Goal: Information Seeking & Learning: Check status

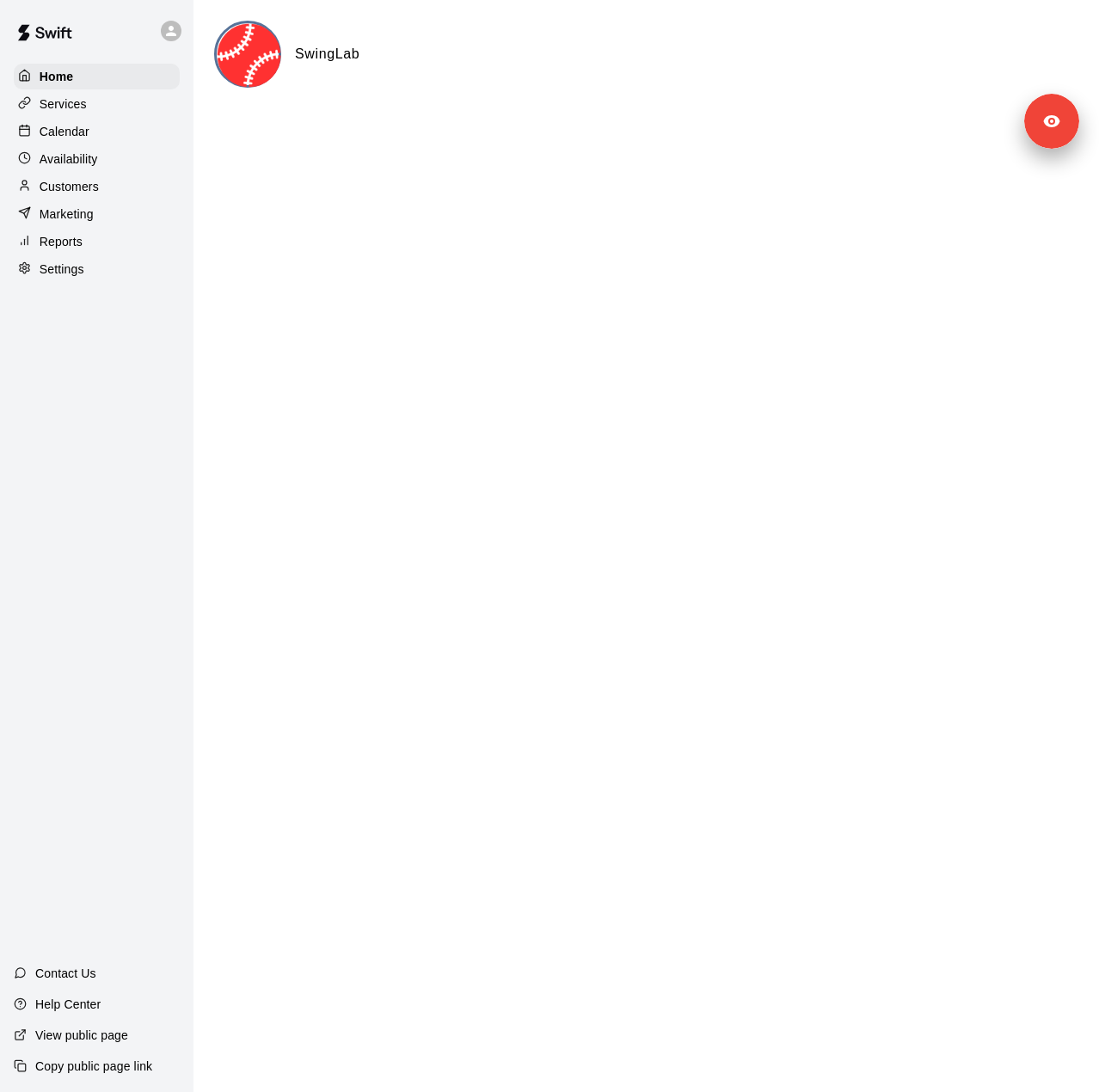
click at [46, 121] on div "Calendar" at bounding box center [97, 132] width 166 height 25
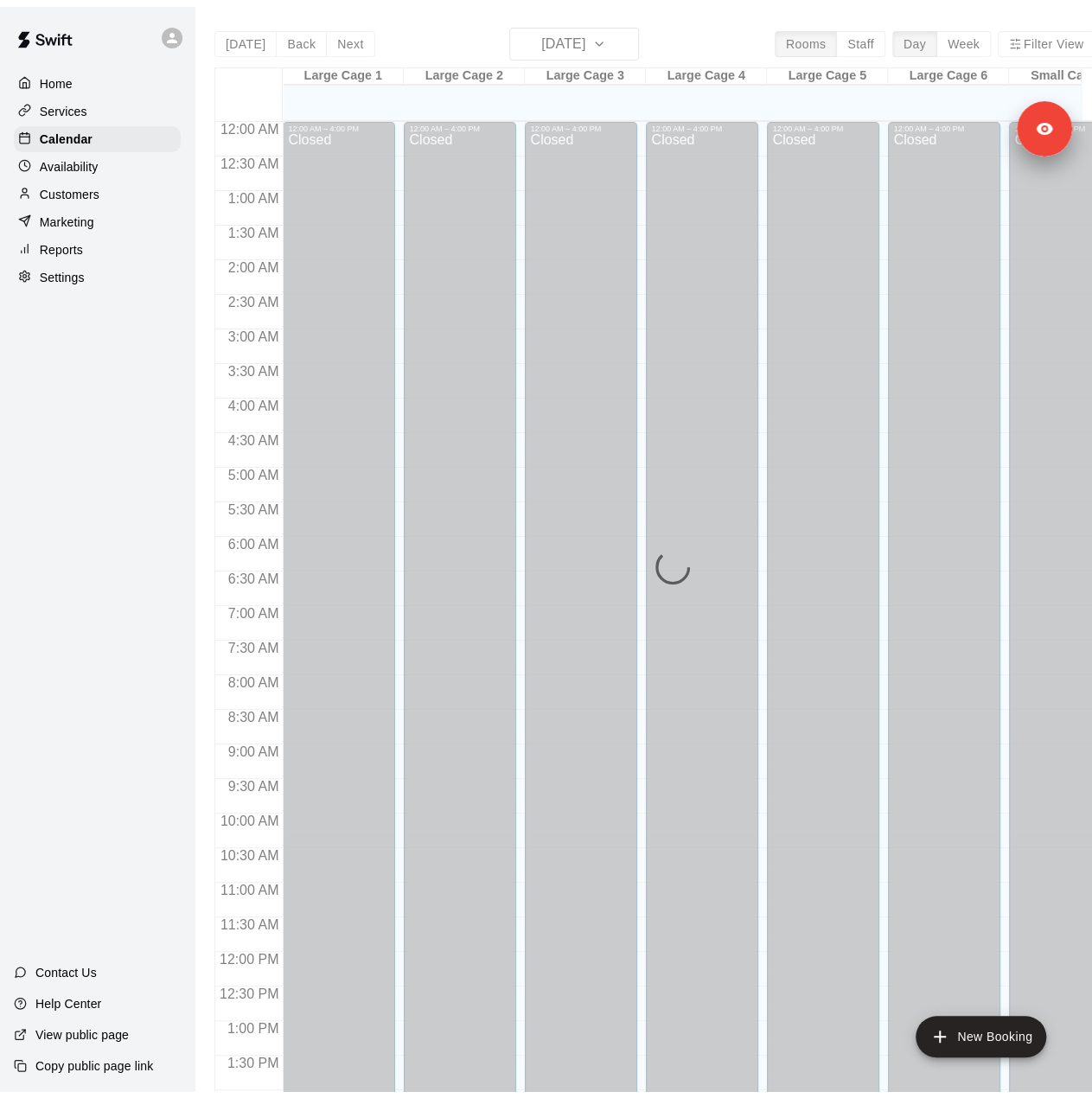
scroll to position [605, 0]
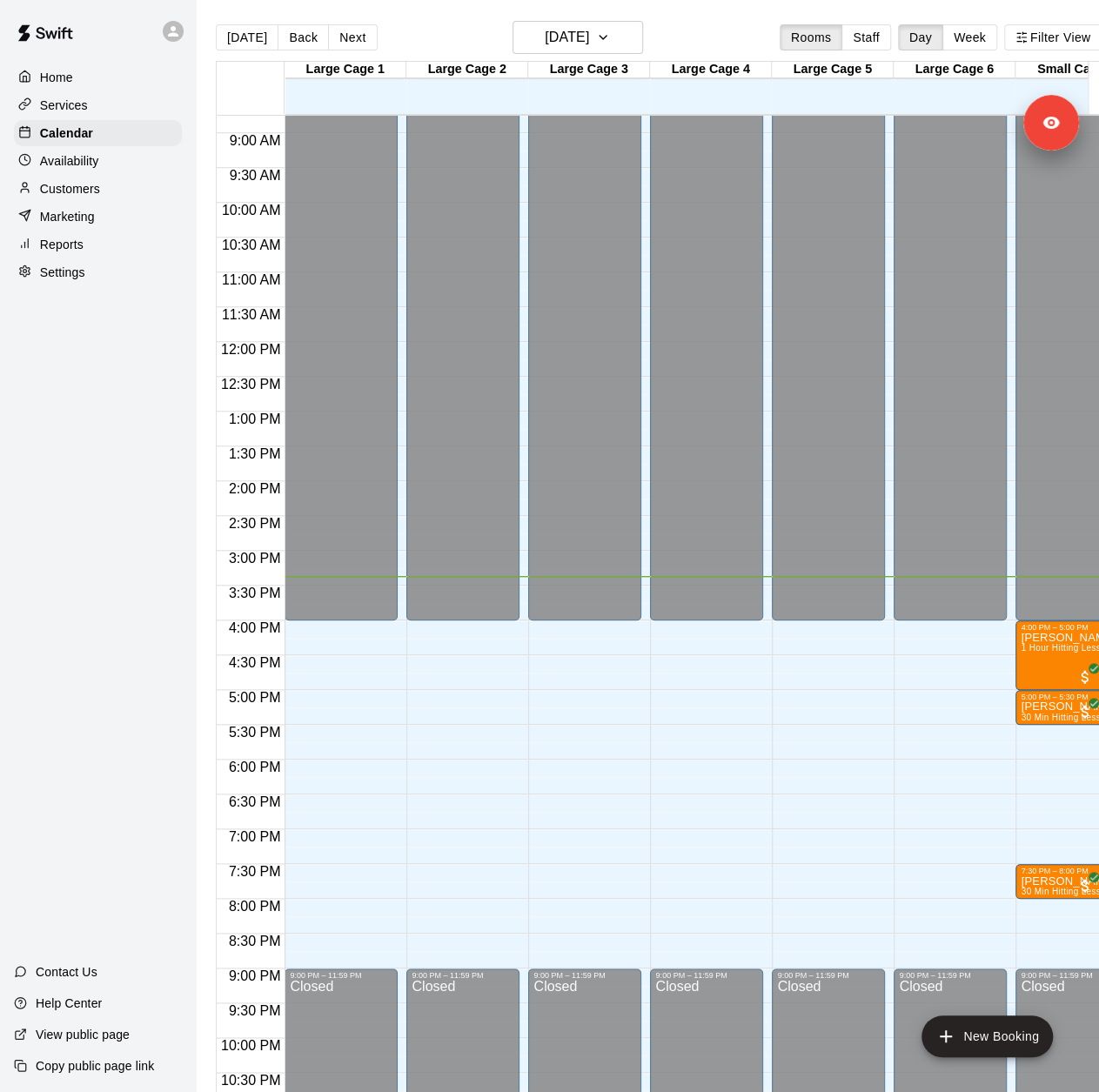
click at [86, 108] on p "Services" at bounding box center [64, 106] width 47 height 18
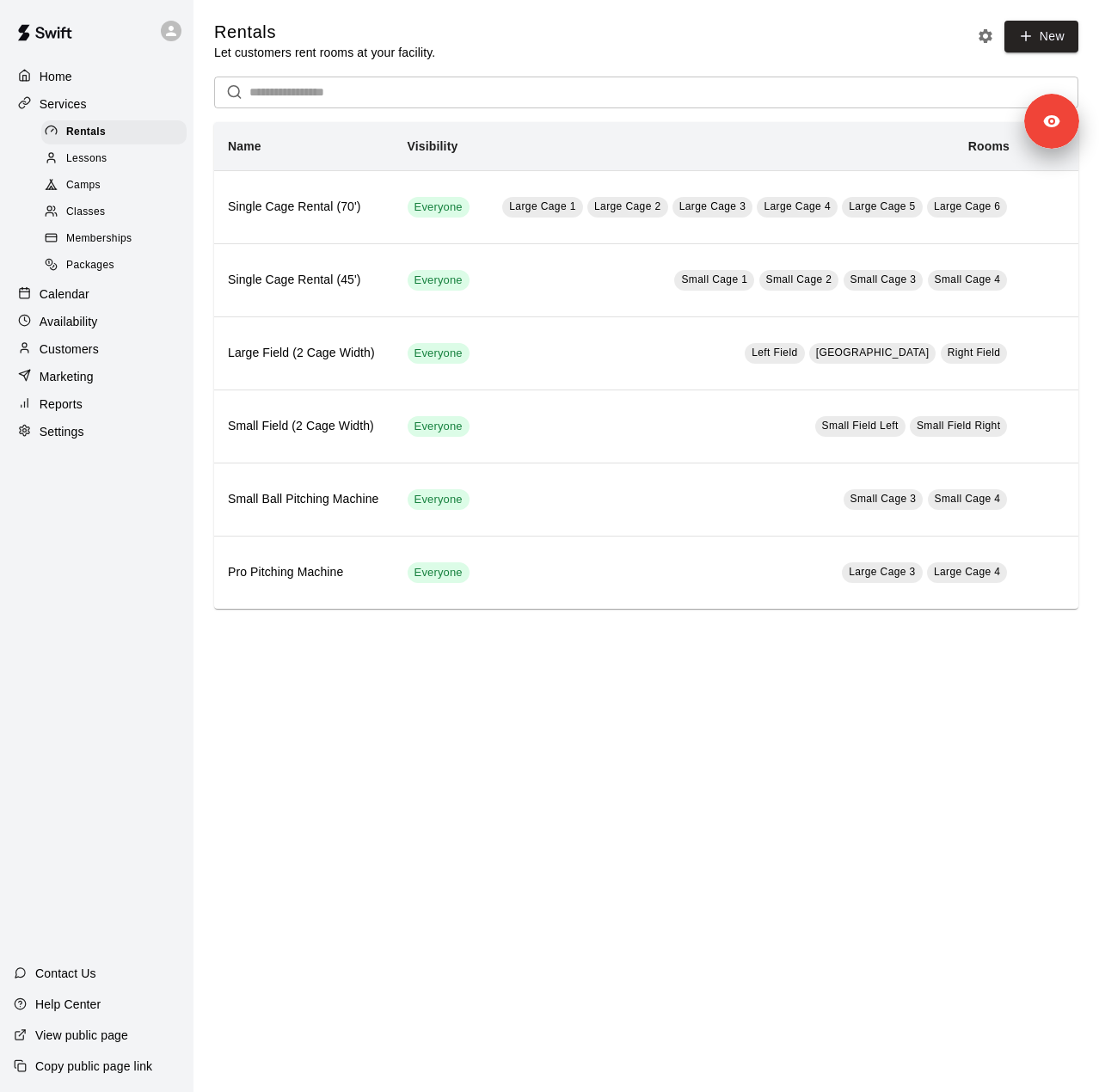
click at [86, 385] on p "Marketing" at bounding box center [67, 377] width 55 height 18
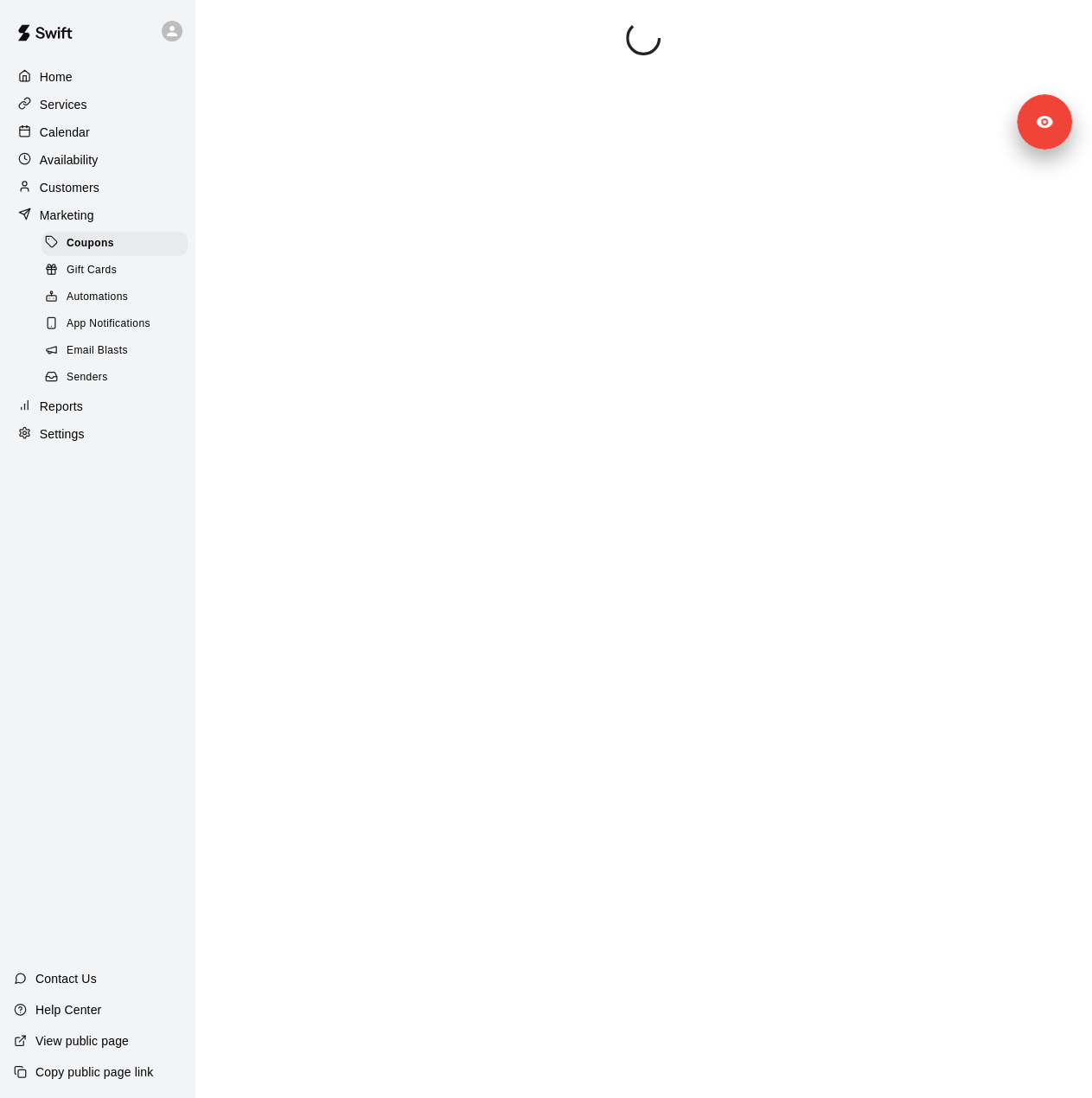
click at [85, 387] on span "Senders" at bounding box center [87, 378] width 41 height 18
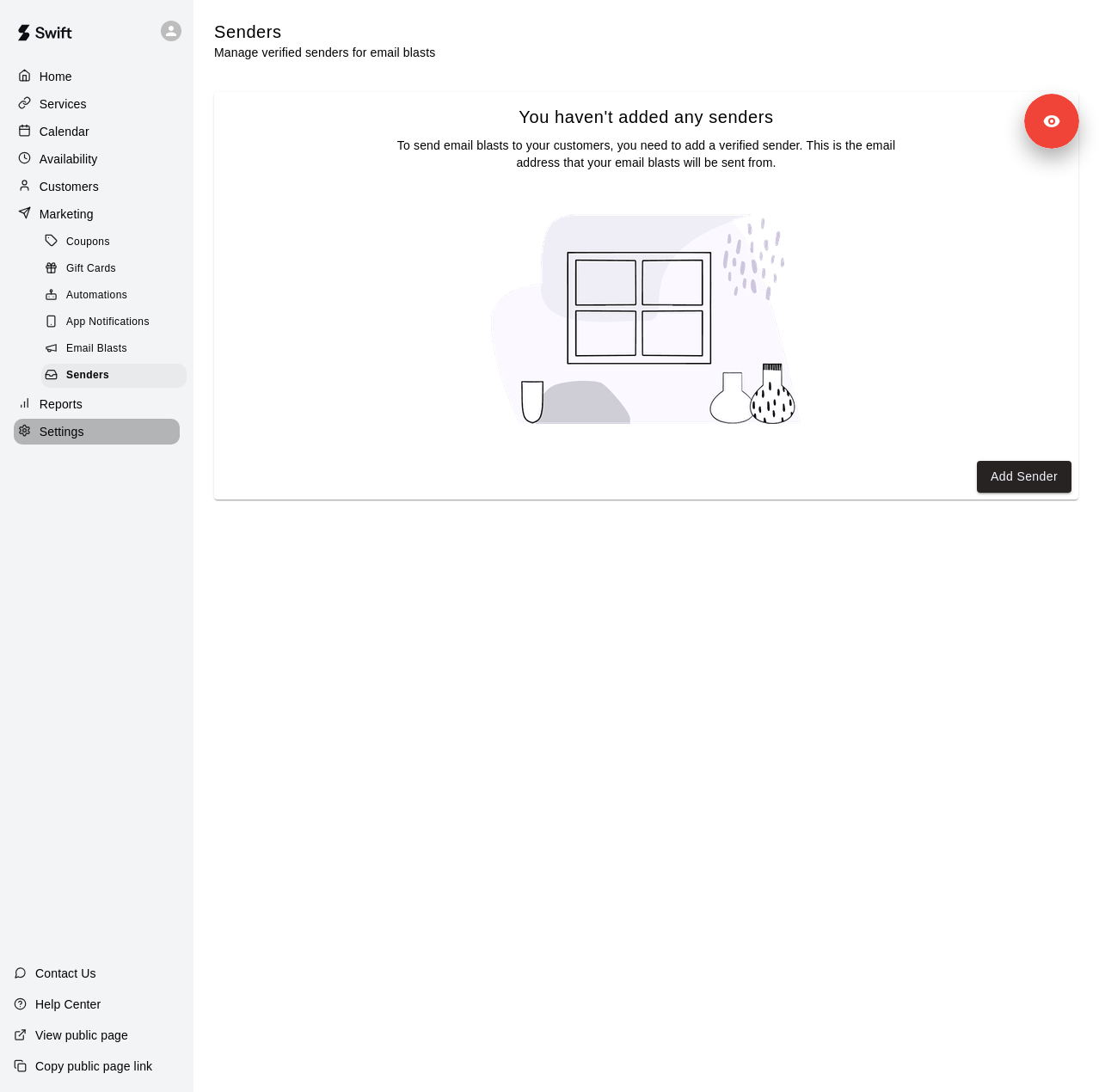
click at [47, 440] on p "Settings" at bounding box center [62, 432] width 45 height 18
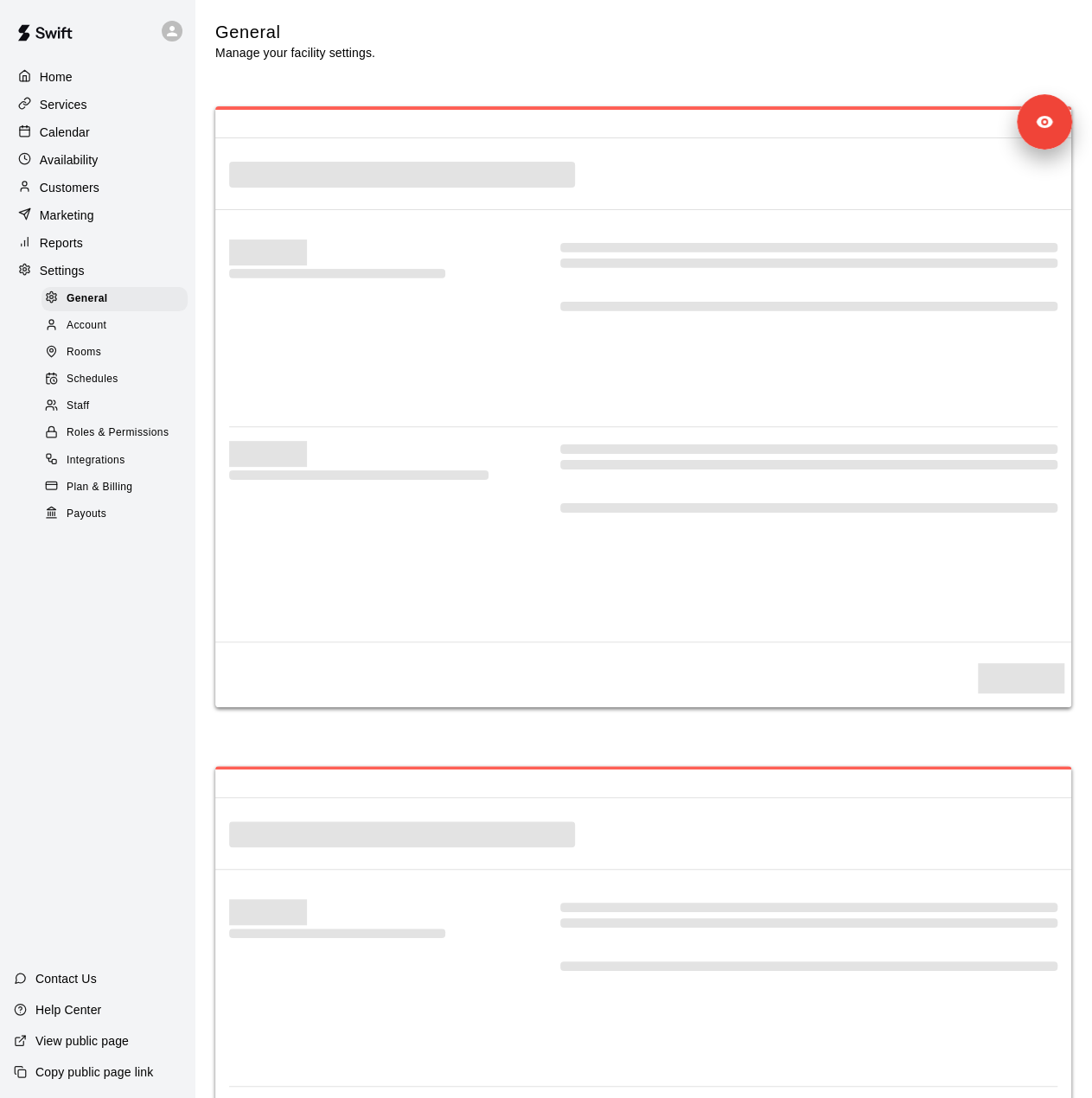
select select "**"
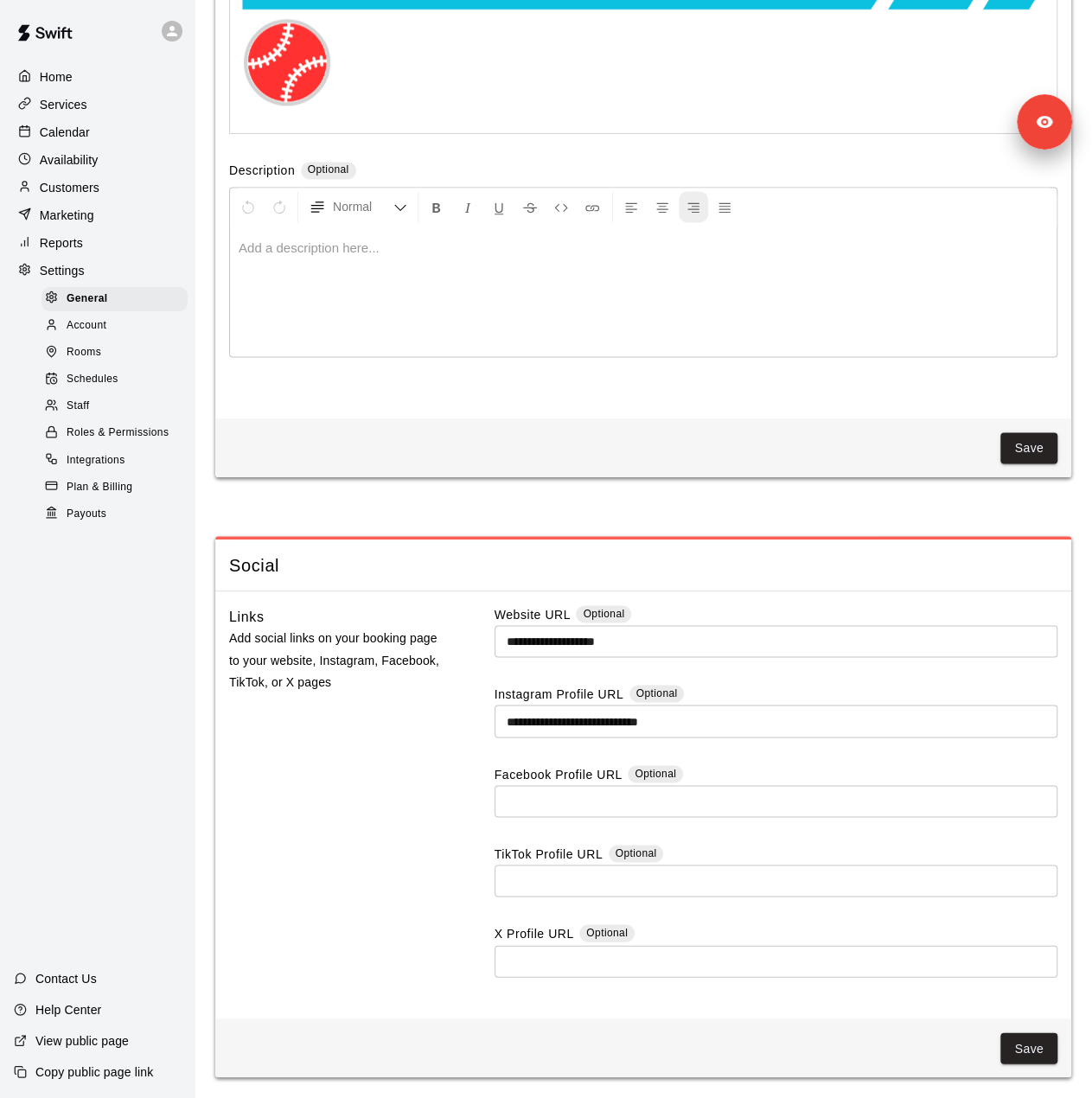
scroll to position [4432, 0]
click at [104, 412] on div "Staff" at bounding box center [114, 406] width 146 height 25
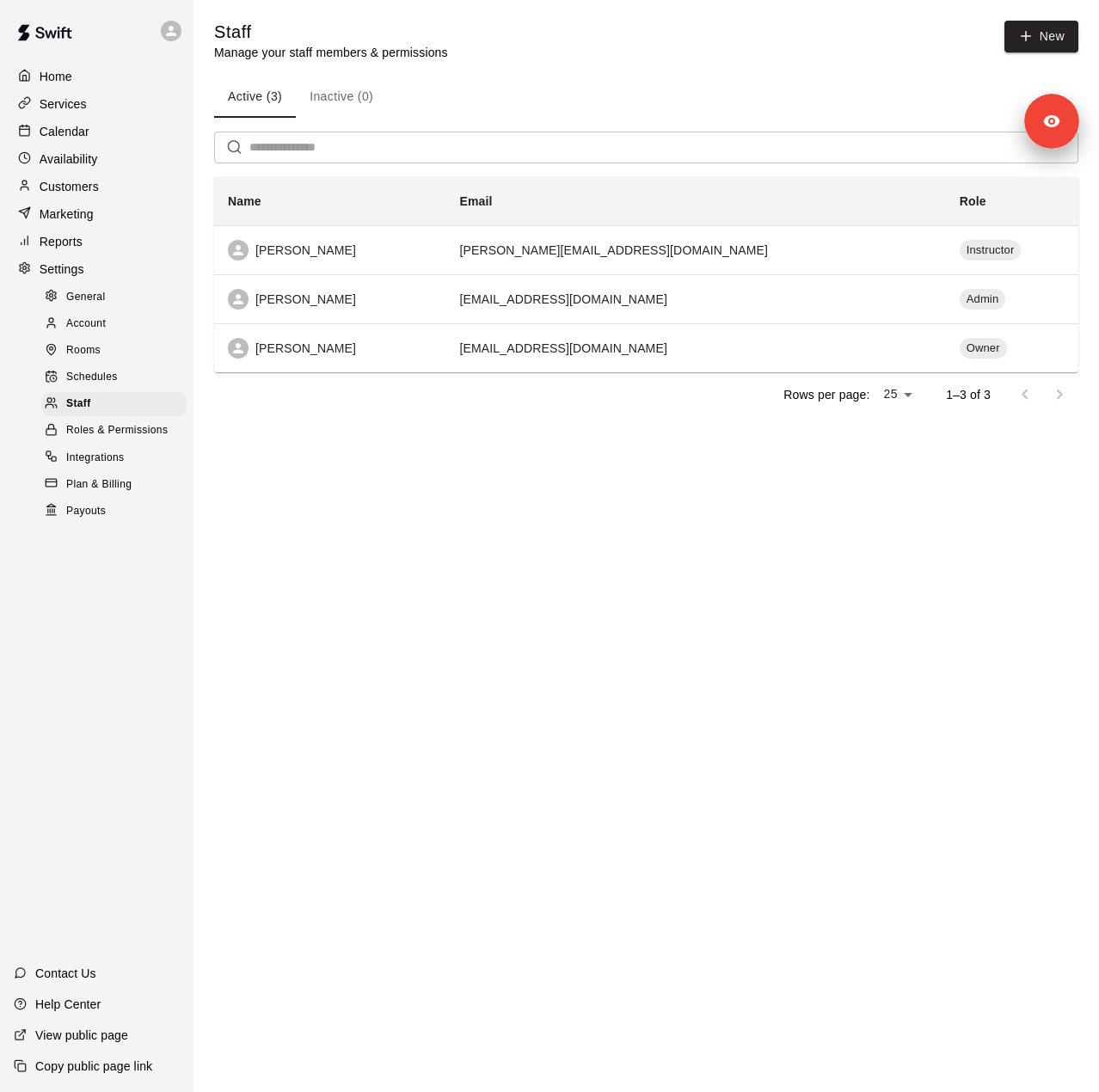
click at [71, 192] on p "Customers" at bounding box center [69, 186] width 60 height 18
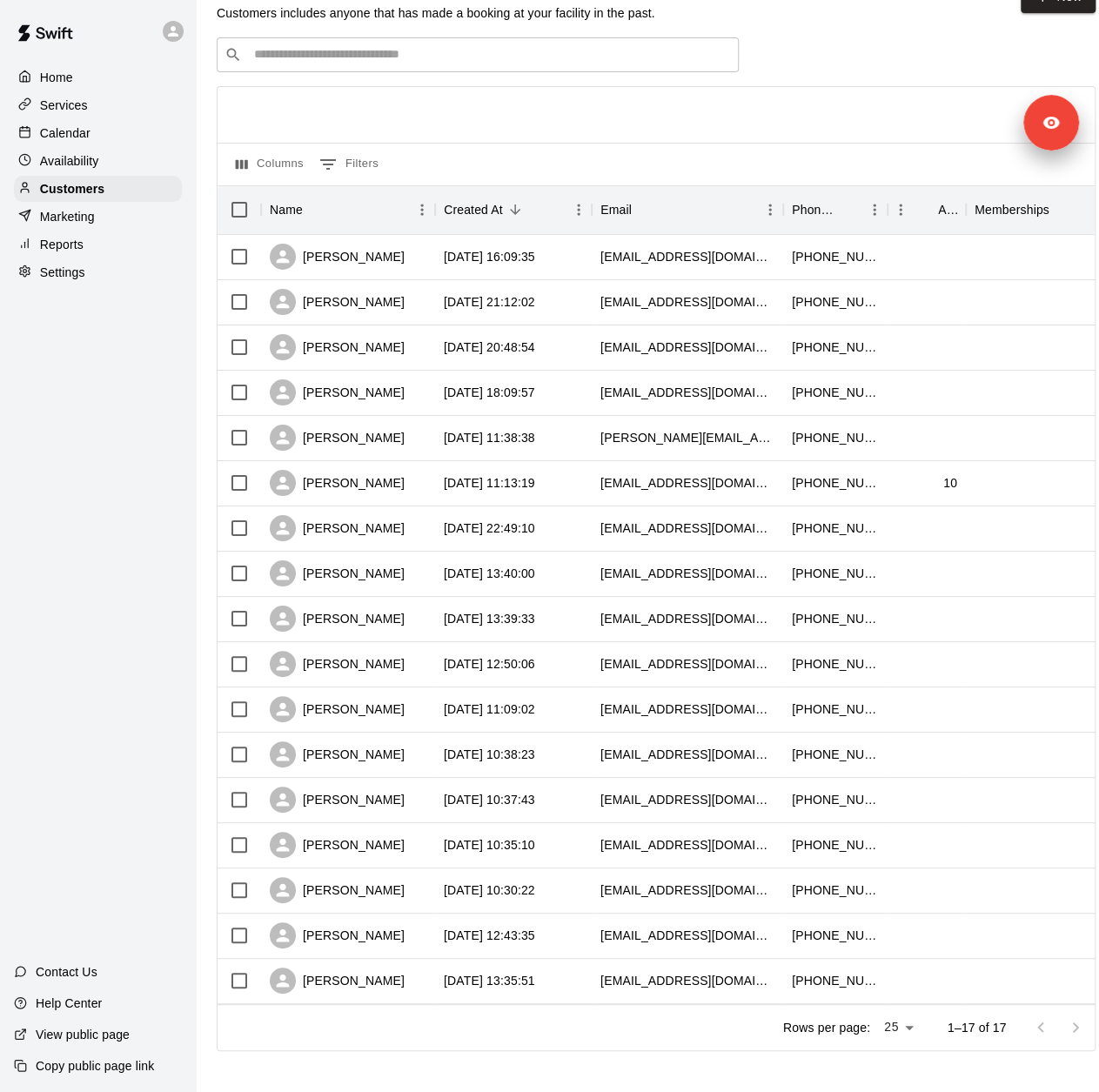
scroll to position [62, 0]
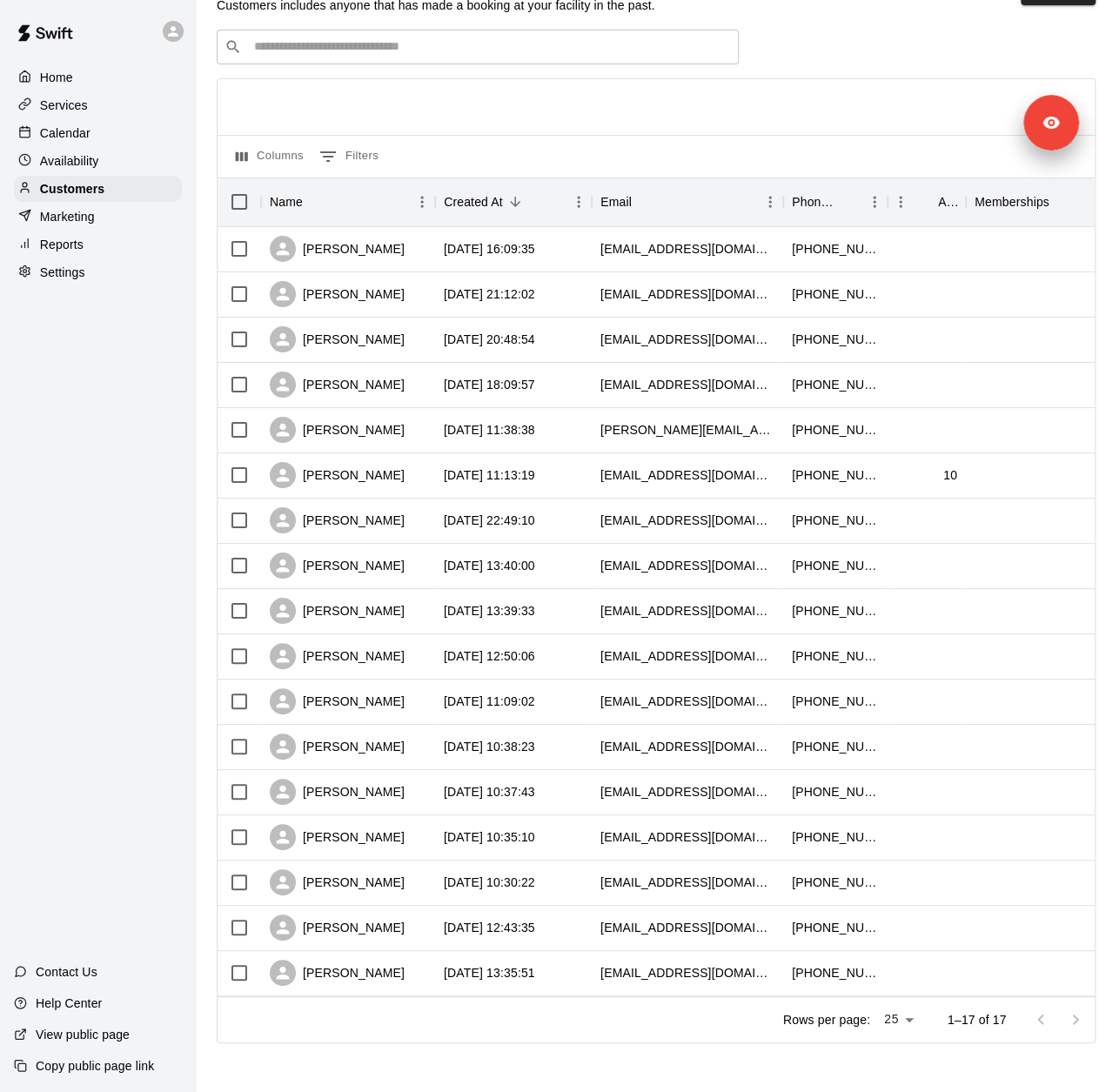
click at [92, 285] on div "Settings" at bounding box center [98, 273] width 168 height 26
select select "**"
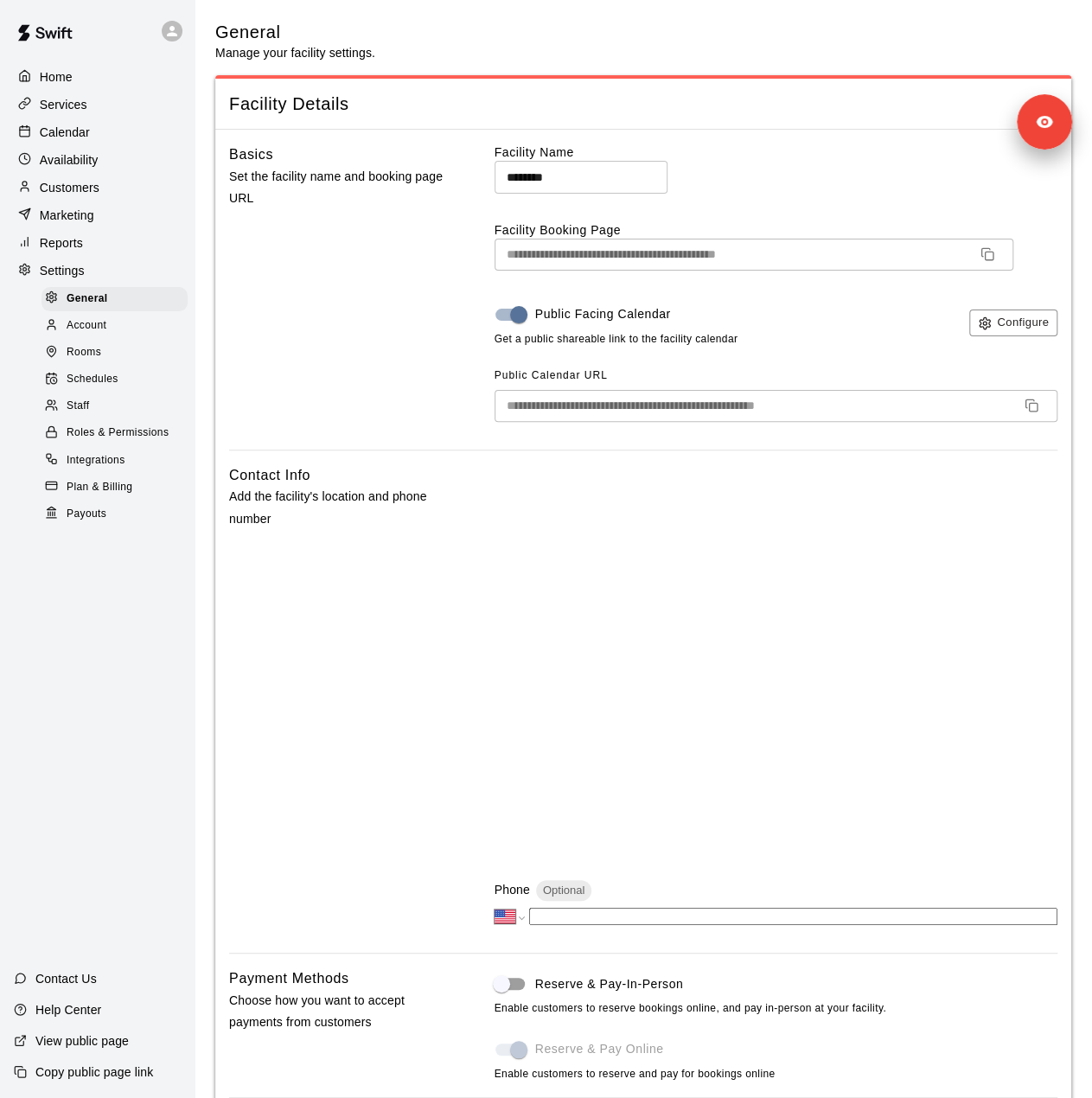
click at [91, 246] on div "Reports" at bounding box center [97, 242] width 167 height 26
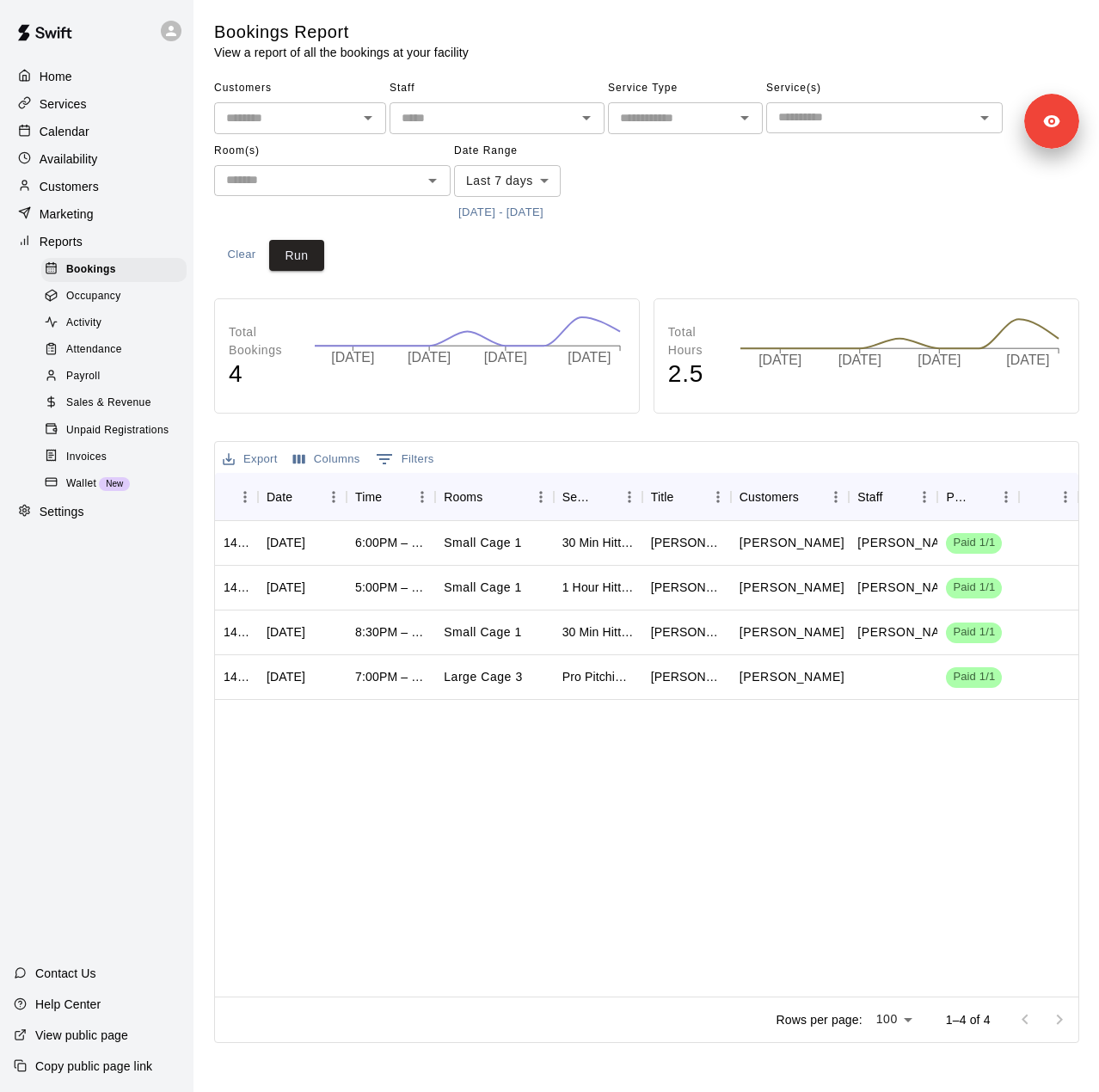
click at [532, 180] on body "Home Services Calendar Availability Customers Marketing Reports Bookings Occupa…" at bounding box center [550, 525] width 1099 height 1050
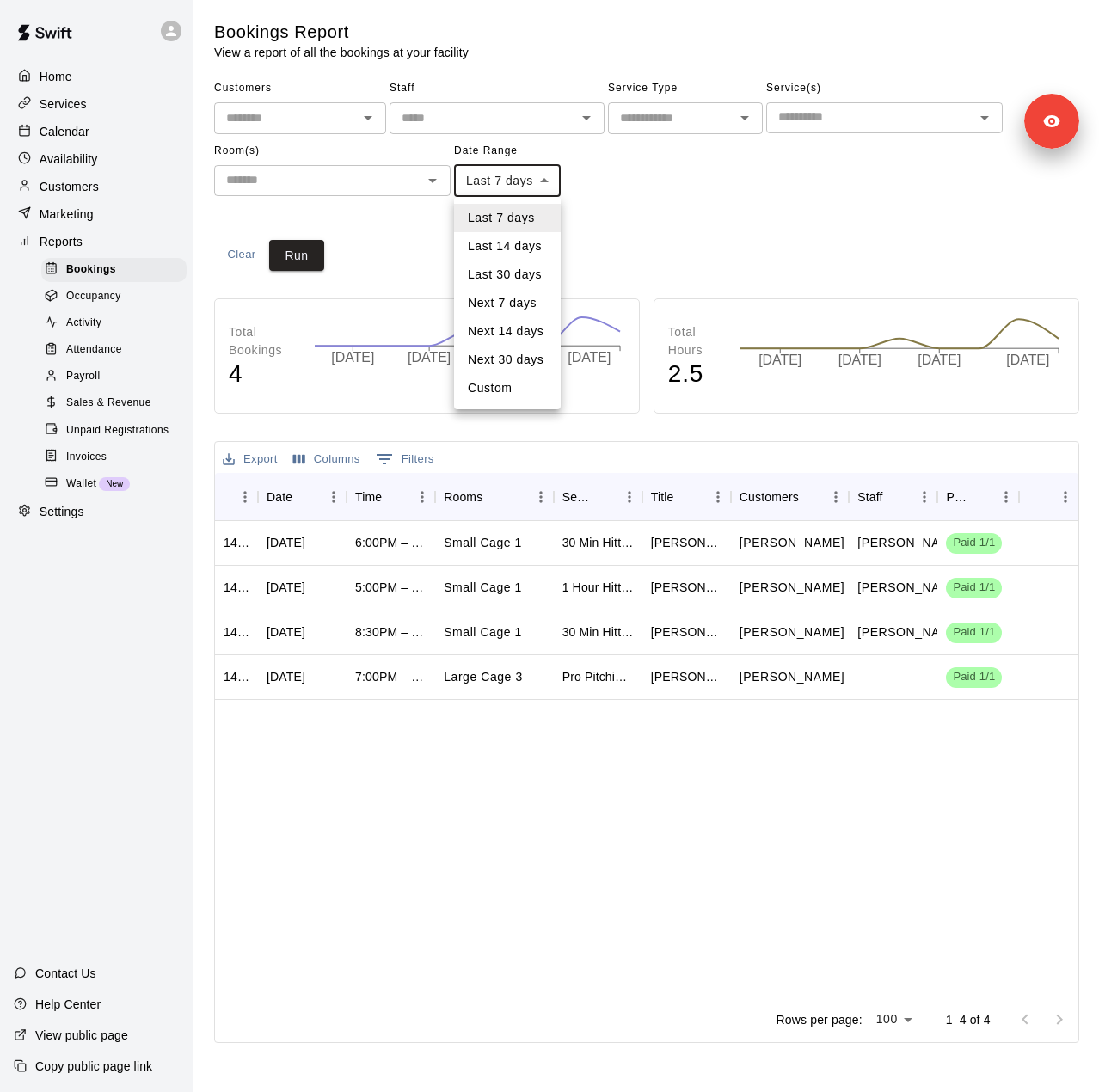
click at [500, 384] on li "Custom" at bounding box center [507, 387] width 106 height 28
type input "******"
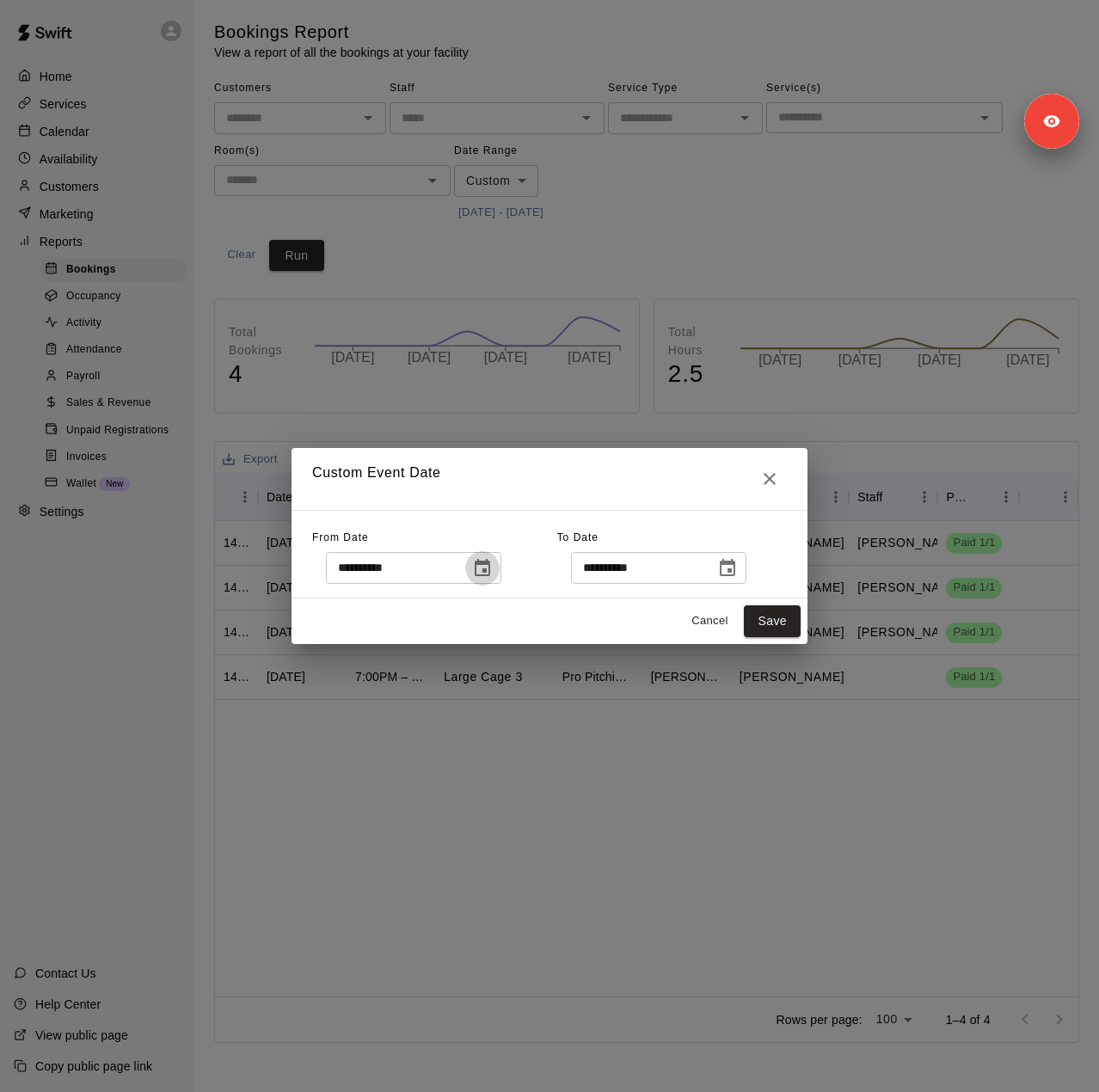
click at [493, 562] on icon "Choose date, selected date is Sep 8, 2025" at bounding box center [482, 568] width 20 height 20
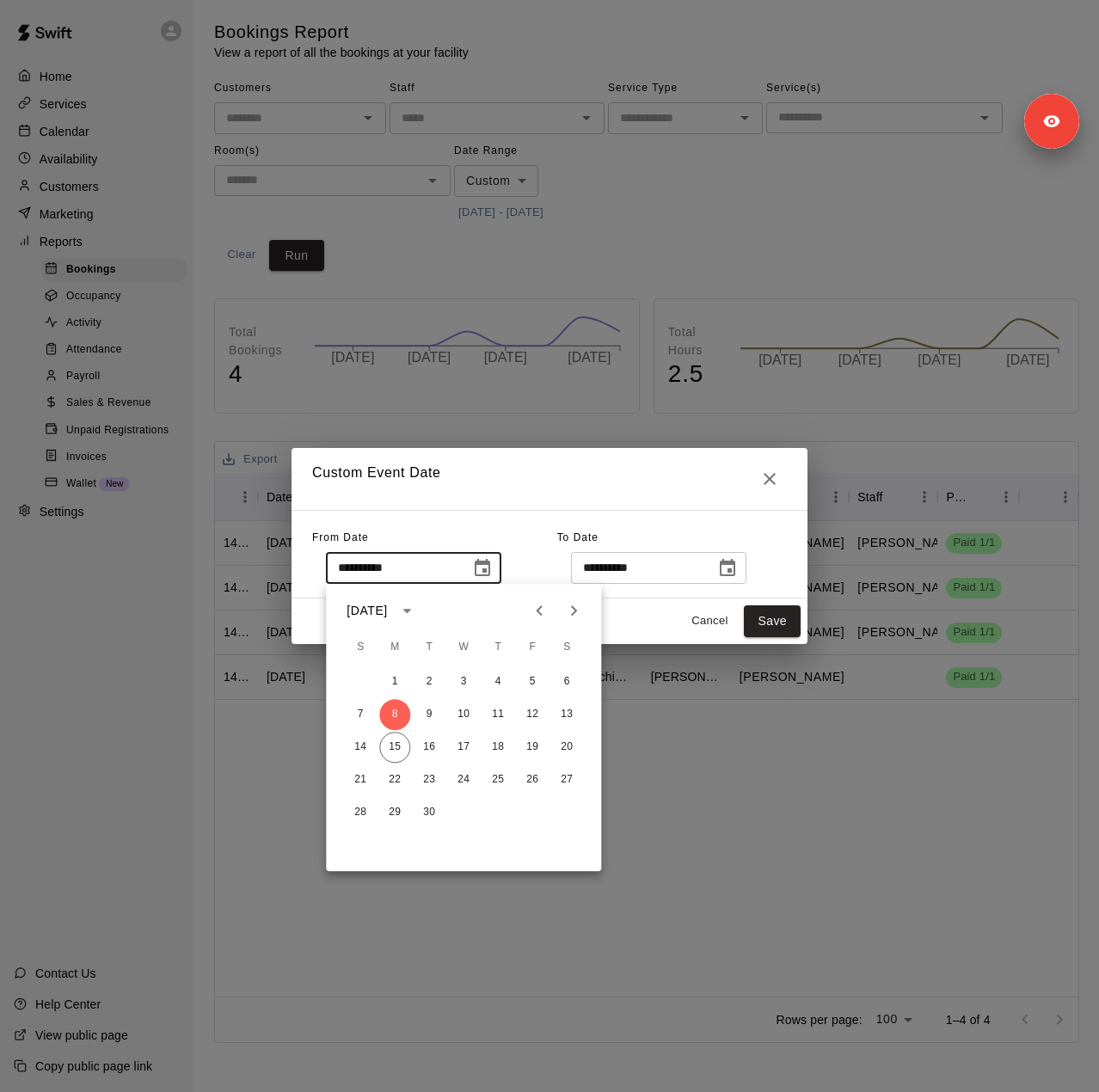
click at [533, 612] on icon "Previous month" at bounding box center [539, 610] width 20 height 20
click at [464, 774] on button "20" at bounding box center [464, 780] width 31 height 31
type input "**********"
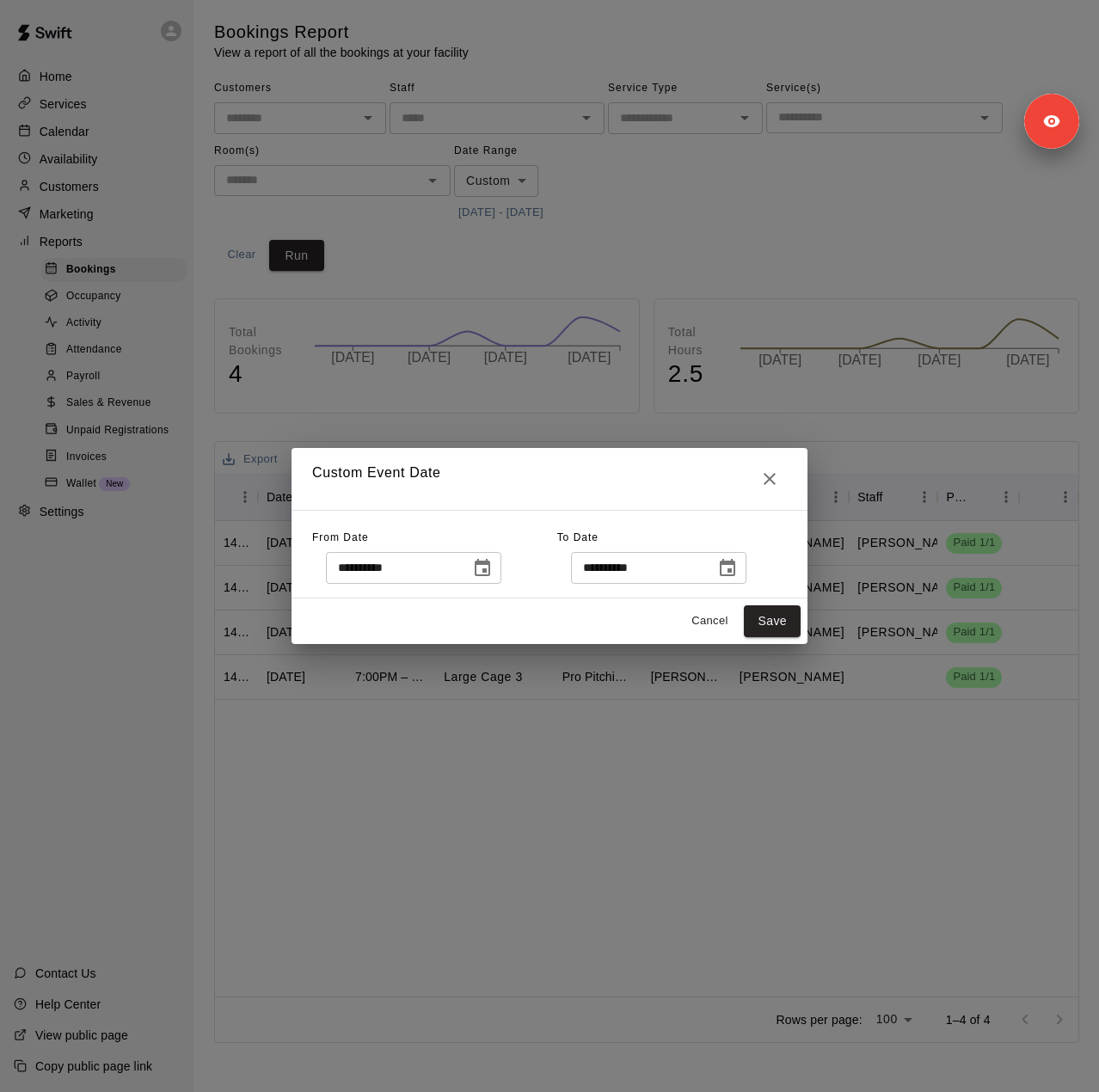
click at [738, 567] on icon "Choose date, selected date is Sep 16, 2025" at bounding box center [727, 568] width 20 height 20
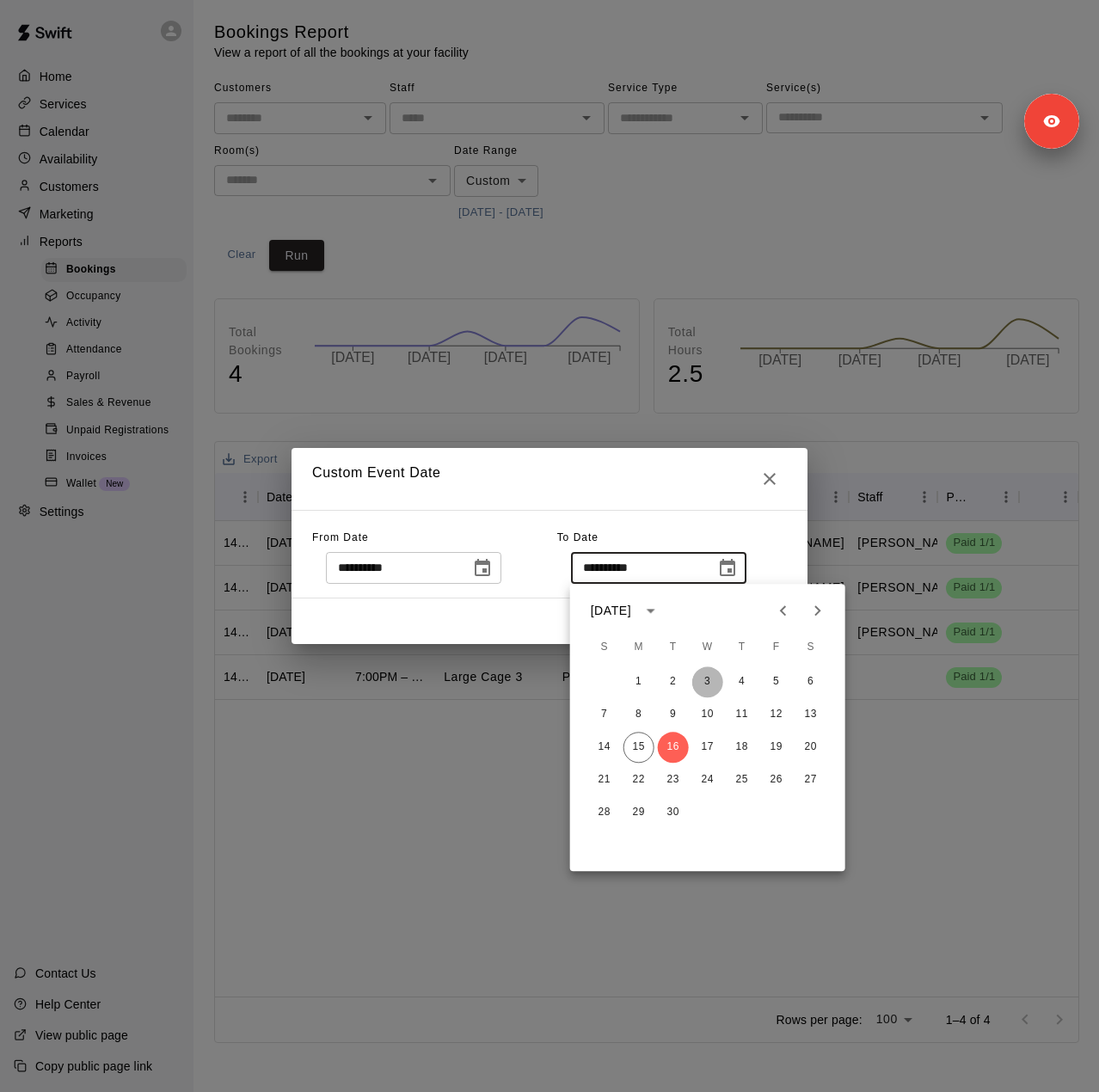
click at [706, 685] on button "3" at bounding box center [708, 682] width 31 height 31
type input "**********"
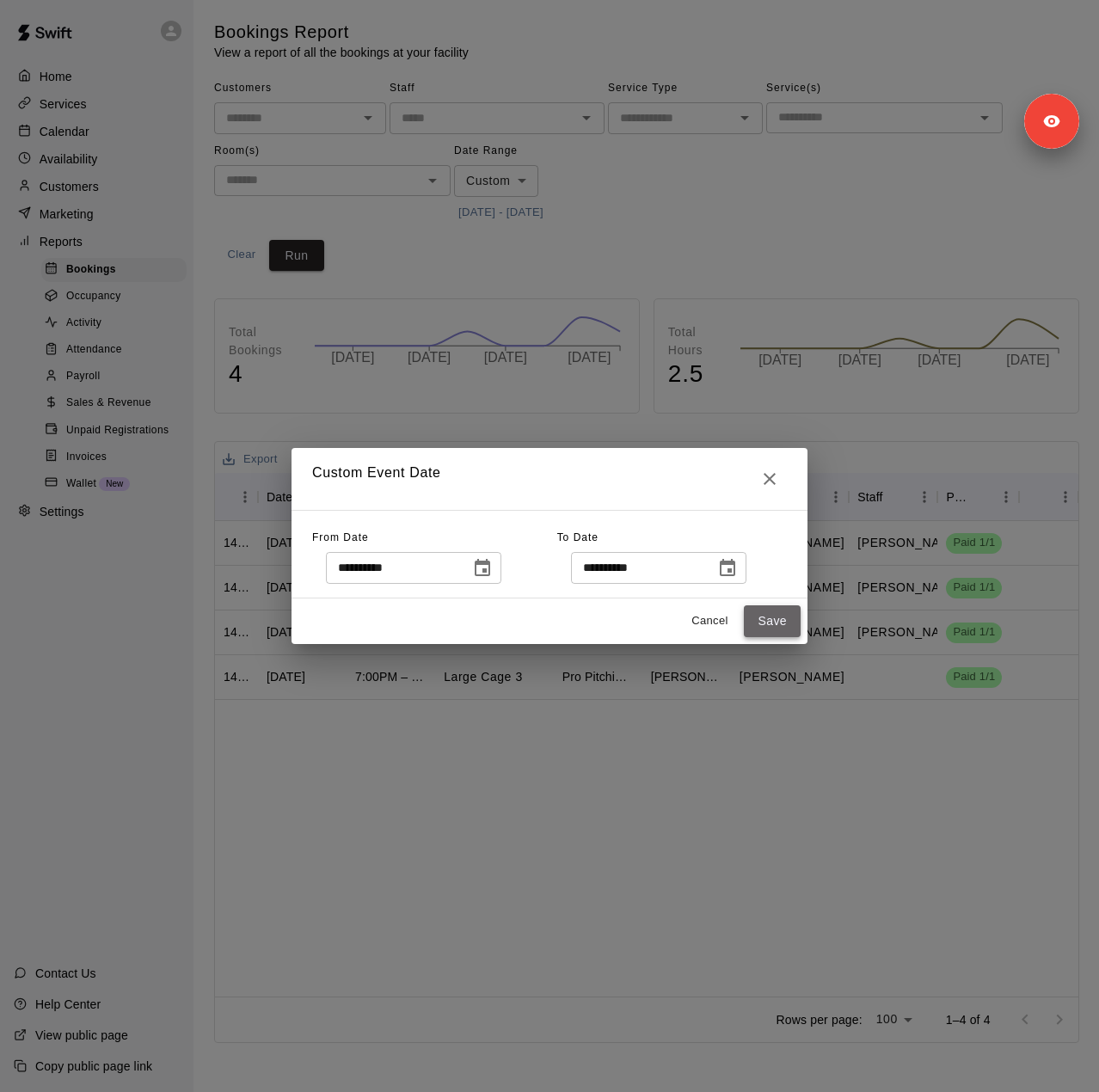
click at [764, 613] on button "Save" at bounding box center [772, 621] width 57 height 32
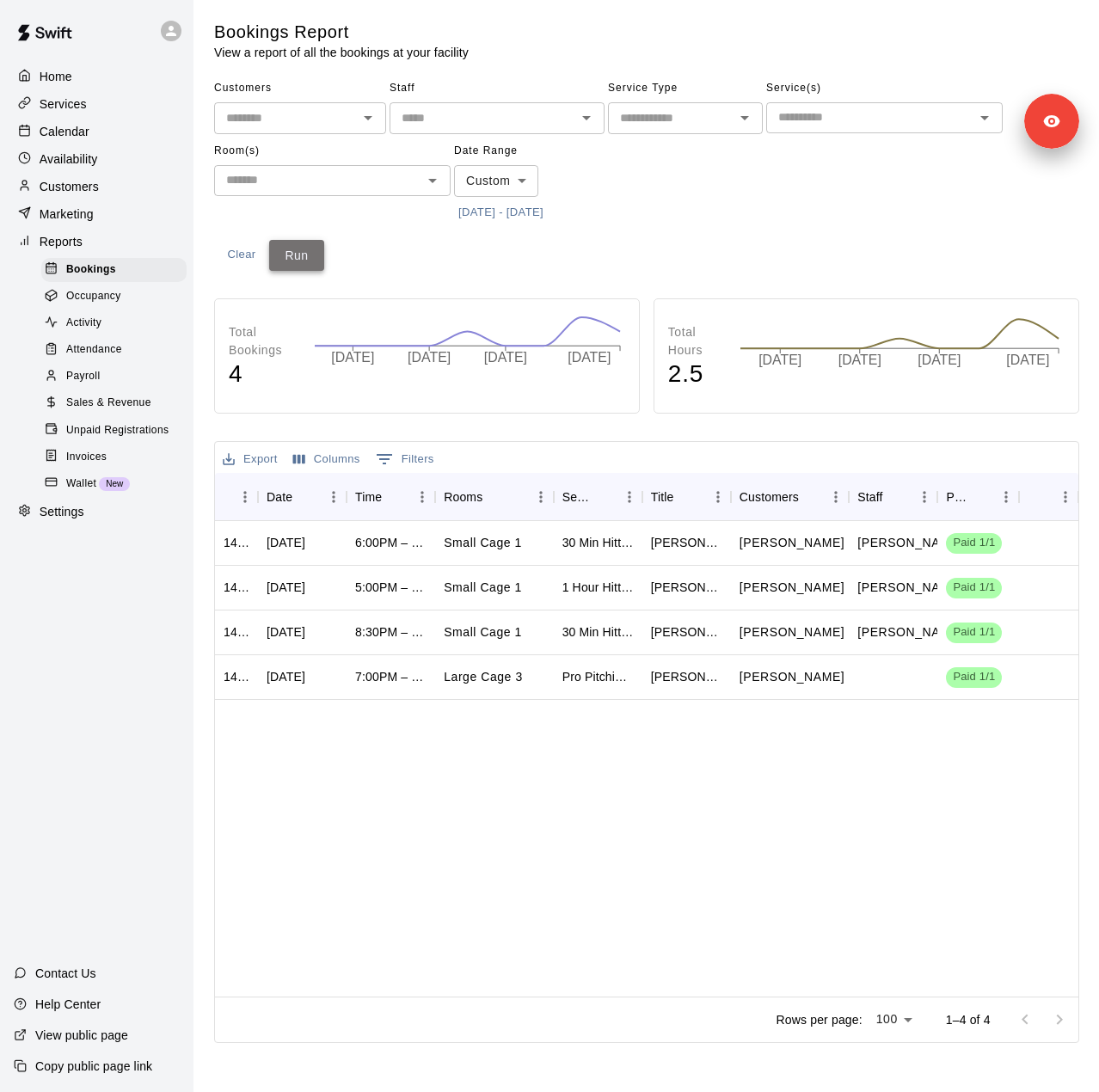
click at [313, 262] on button "Run" at bounding box center [297, 256] width 55 height 32
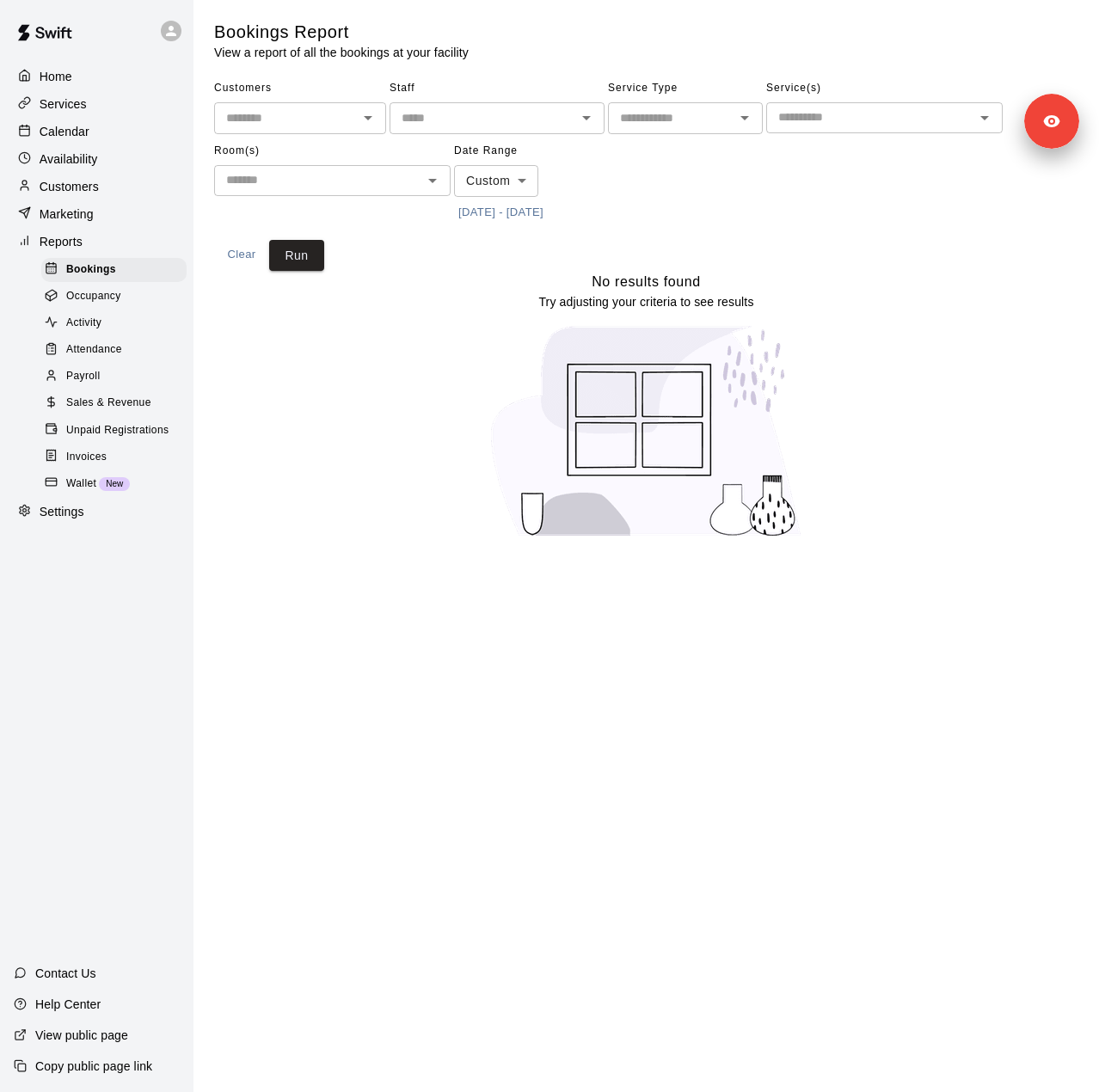
click at [83, 115] on div "Services" at bounding box center [97, 103] width 166 height 25
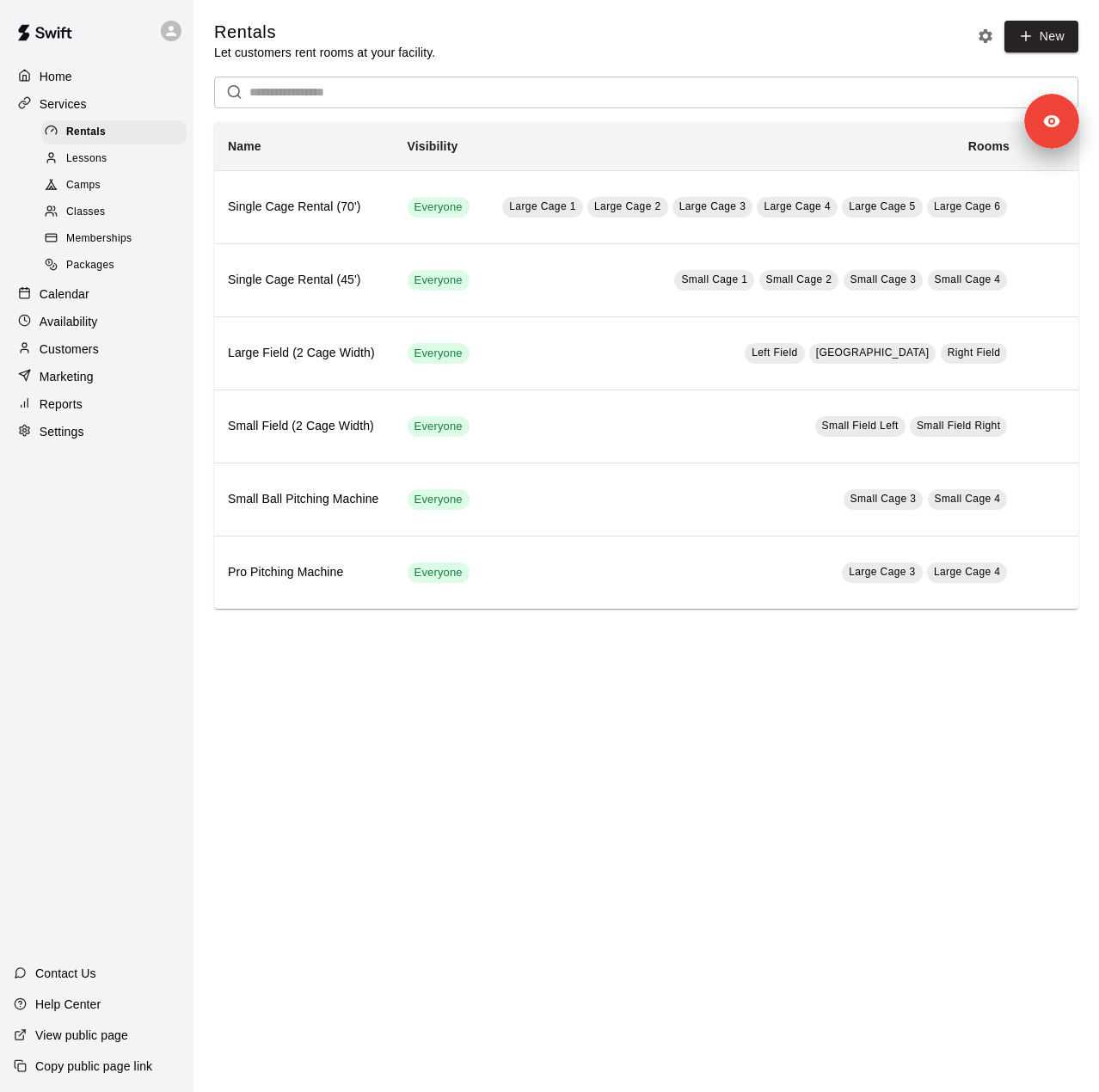
click at [83, 245] on span "Memberships" at bounding box center [99, 239] width 65 height 18
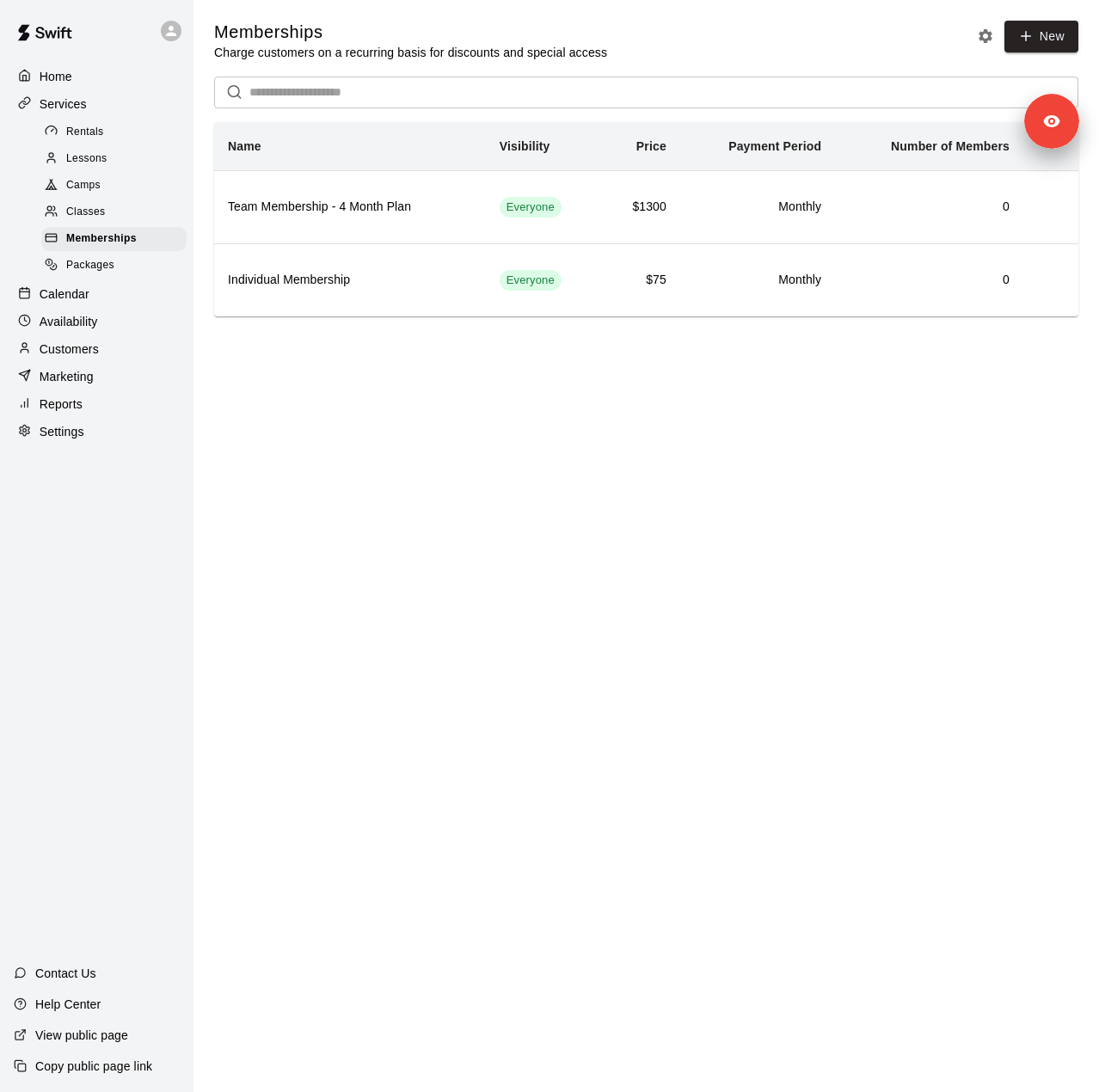
click at [80, 413] on p "Reports" at bounding box center [61, 404] width 43 height 18
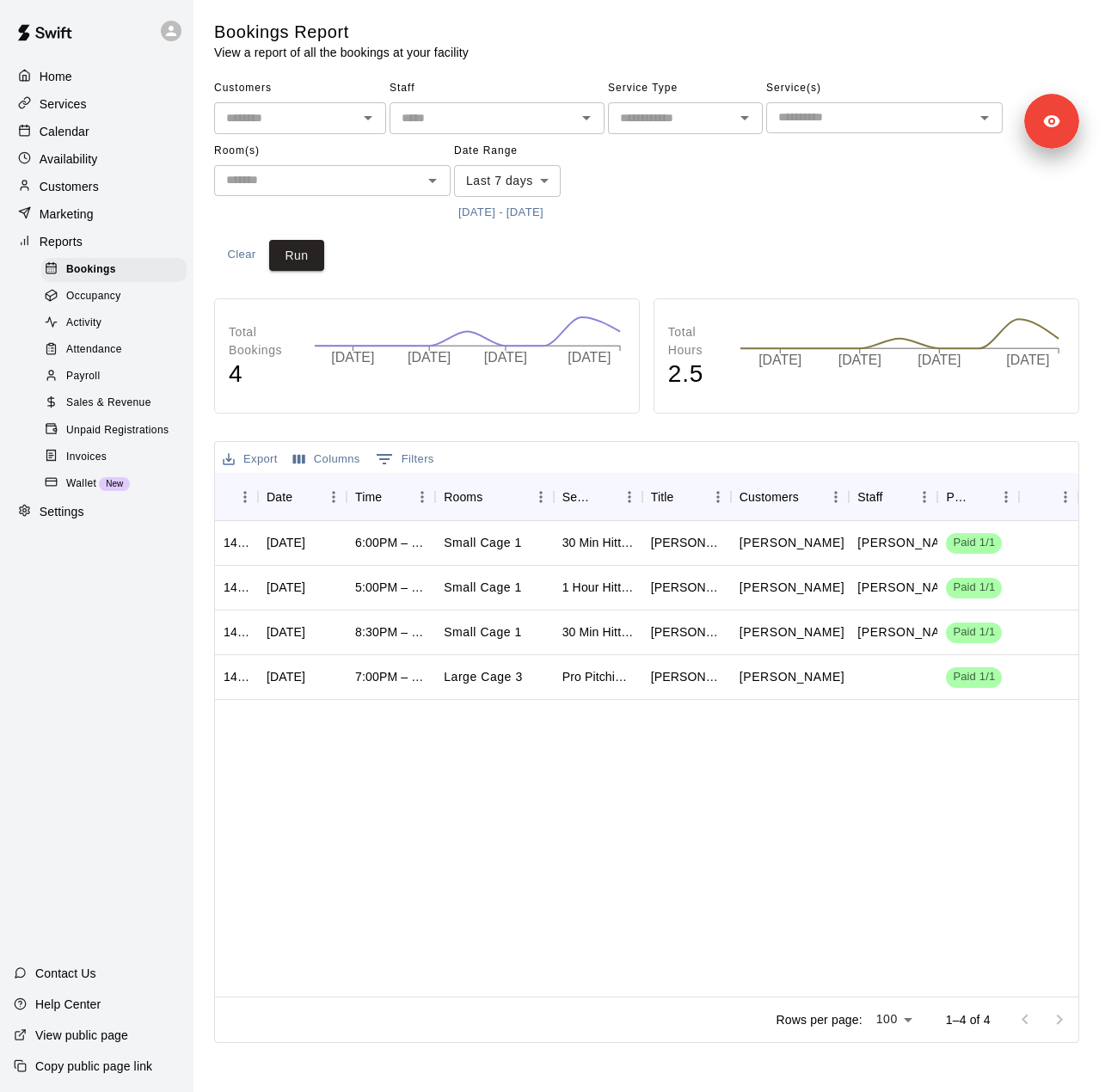
click at [514, 182] on body "Home Services Calendar Availability Customers Marketing Reports Bookings Occupa…" at bounding box center [550, 525] width 1099 height 1050
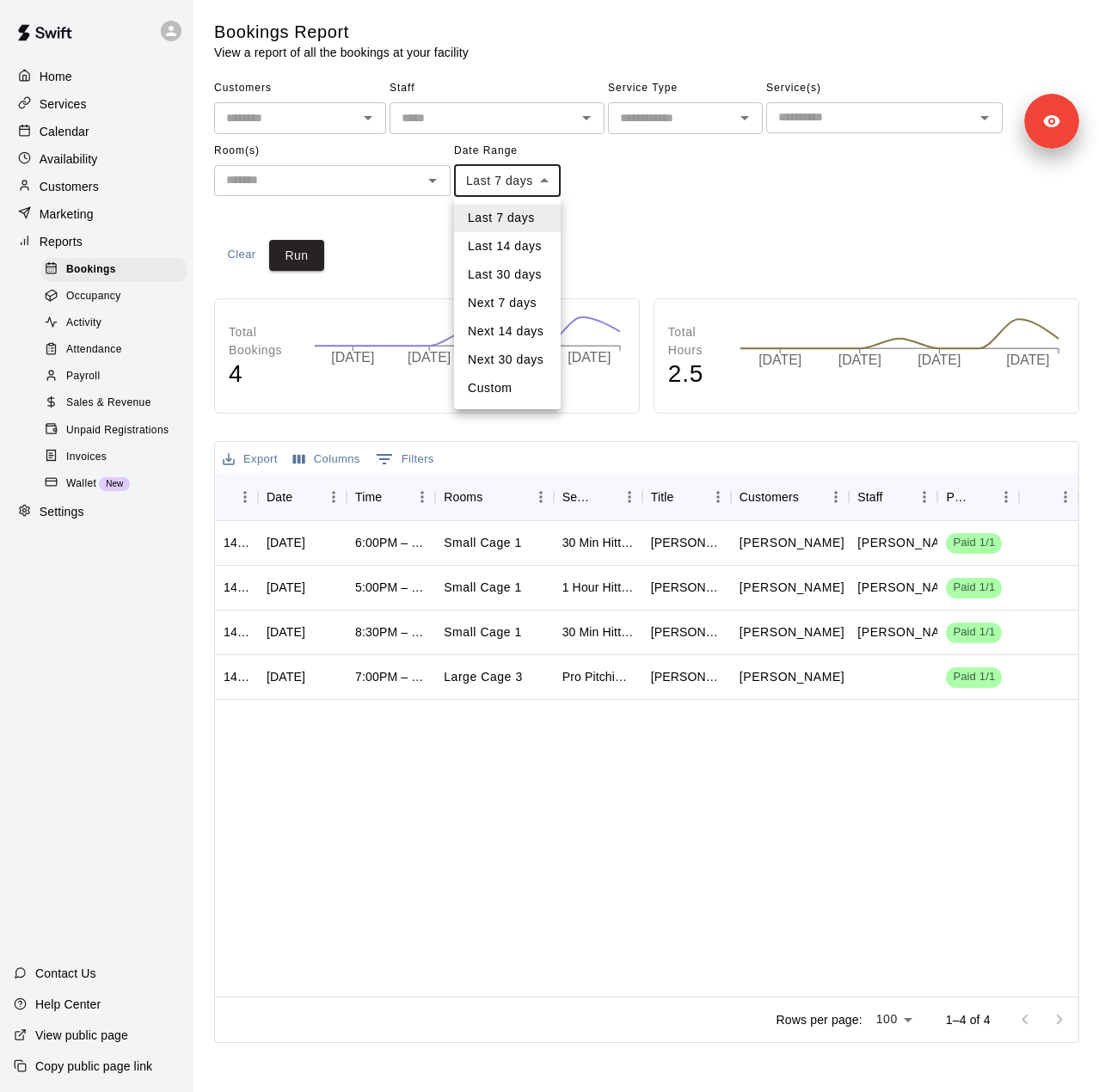
click at [512, 276] on li "Last 30 days" at bounding box center [507, 274] width 106 height 28
type input "*****"
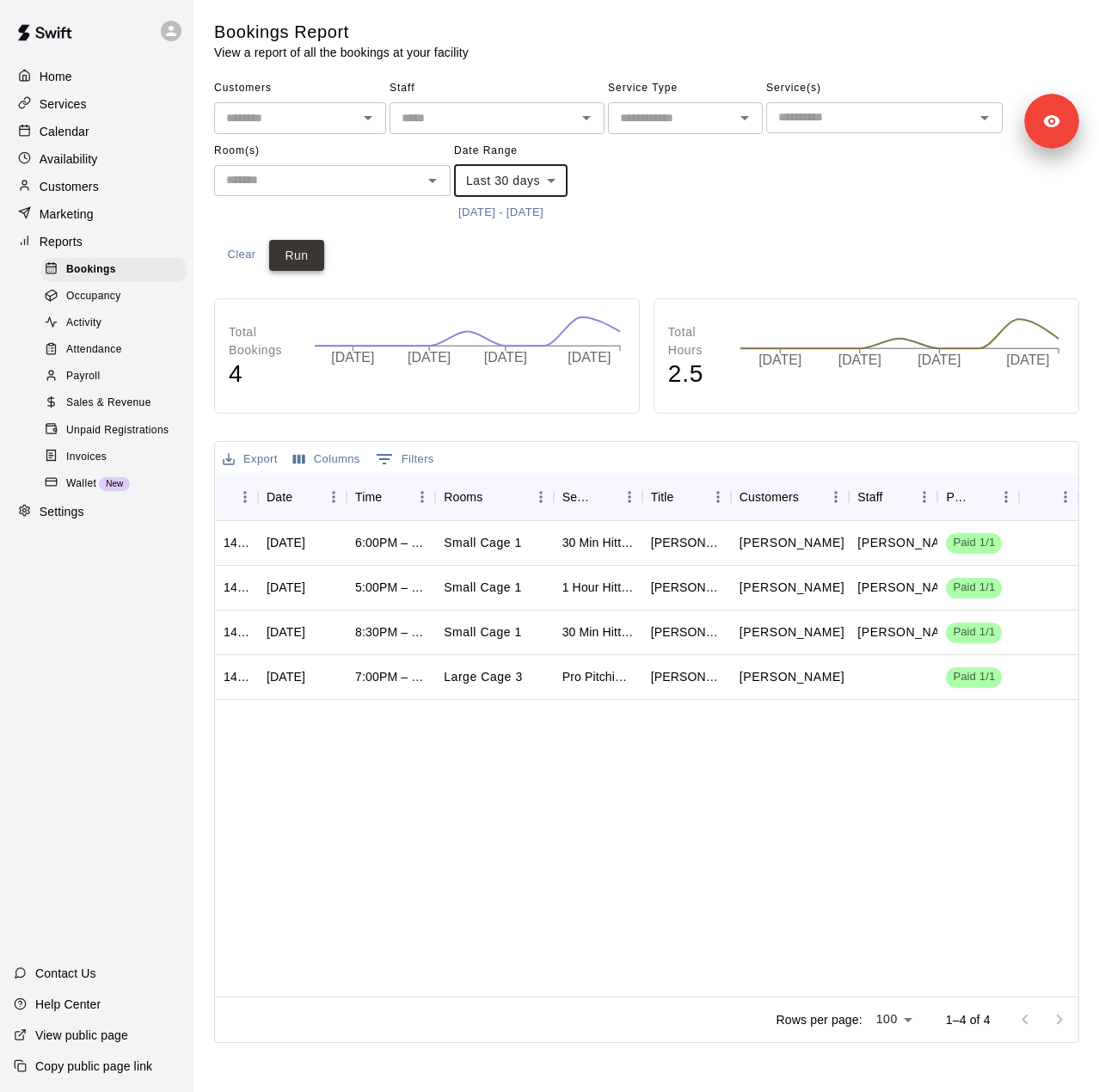
click at [311, 254] on button "Run" at bounding box center [297, 256] width 55 height 32
click at [95, 412] on span "Sales & Revenue" at bounding box center [108, 403] width 85 height 18
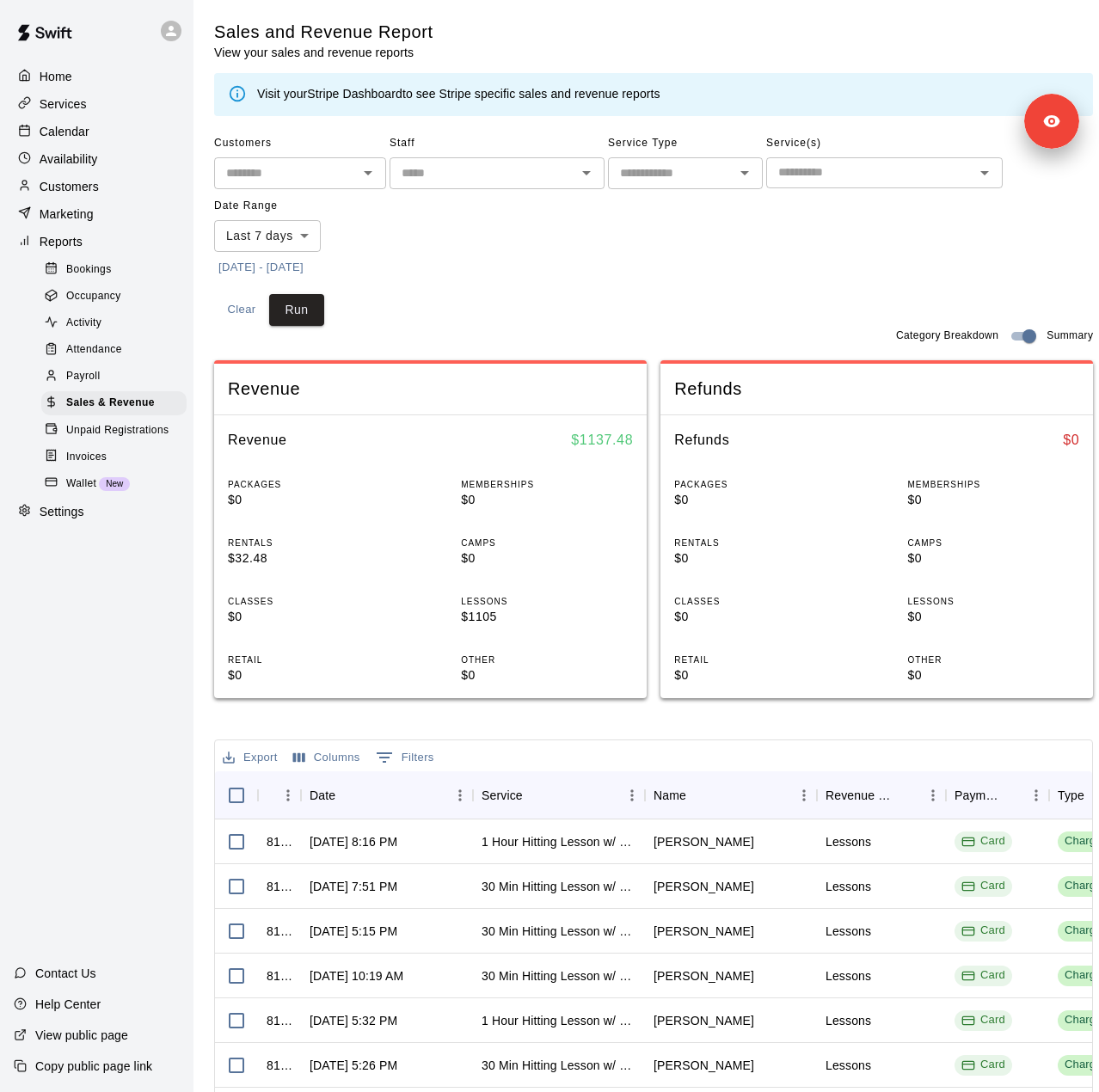
click at [290, 237] on body "Home Services Calendar Availability Customers Marketing Reports Bookings Occupa…" at bounding box center [550, 674] width 1099 height 1349
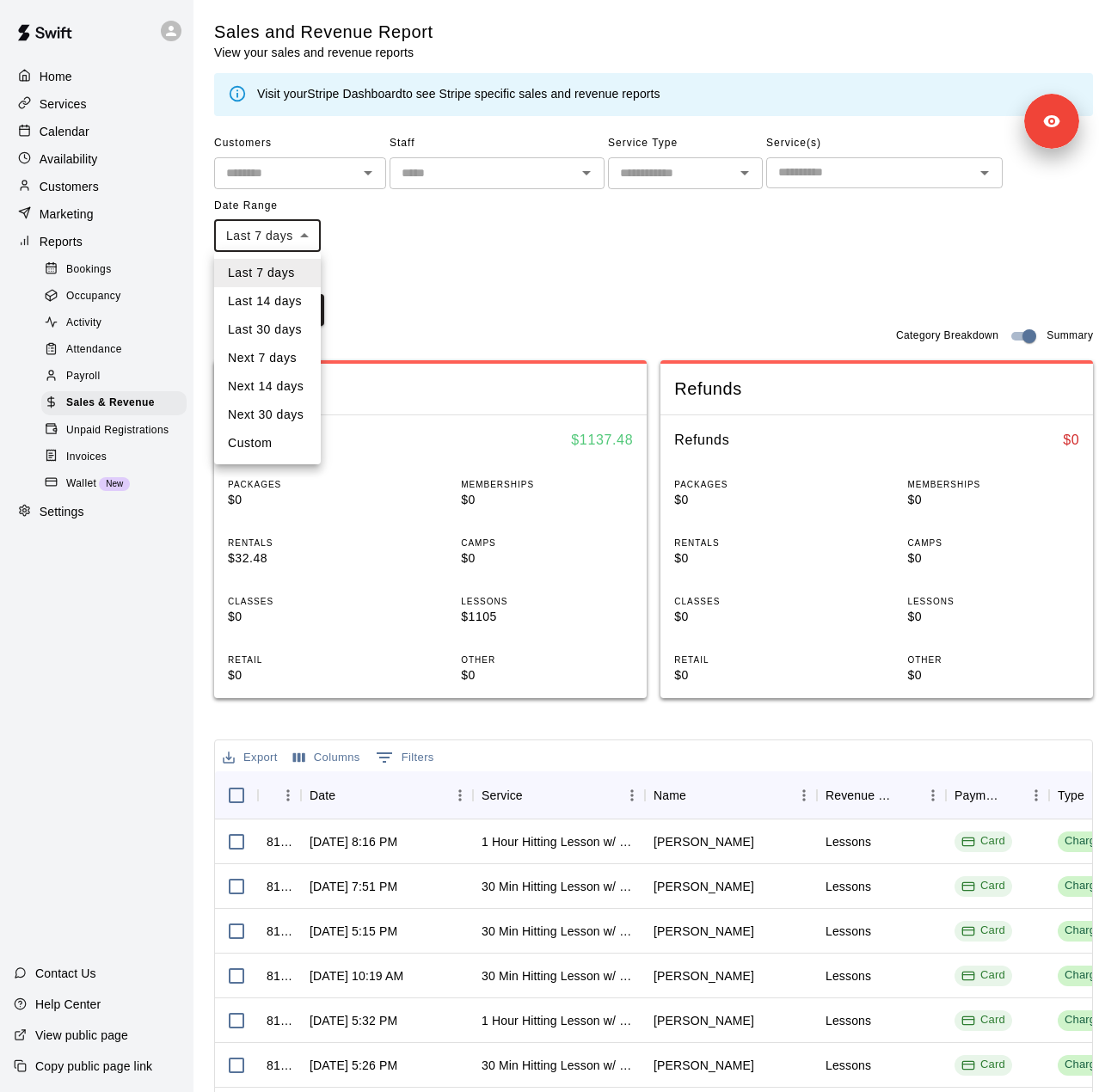
click at [276, 328] on li "Last 30 days" at bounding box center [266, 329] width 106 height 28
type input "*****"
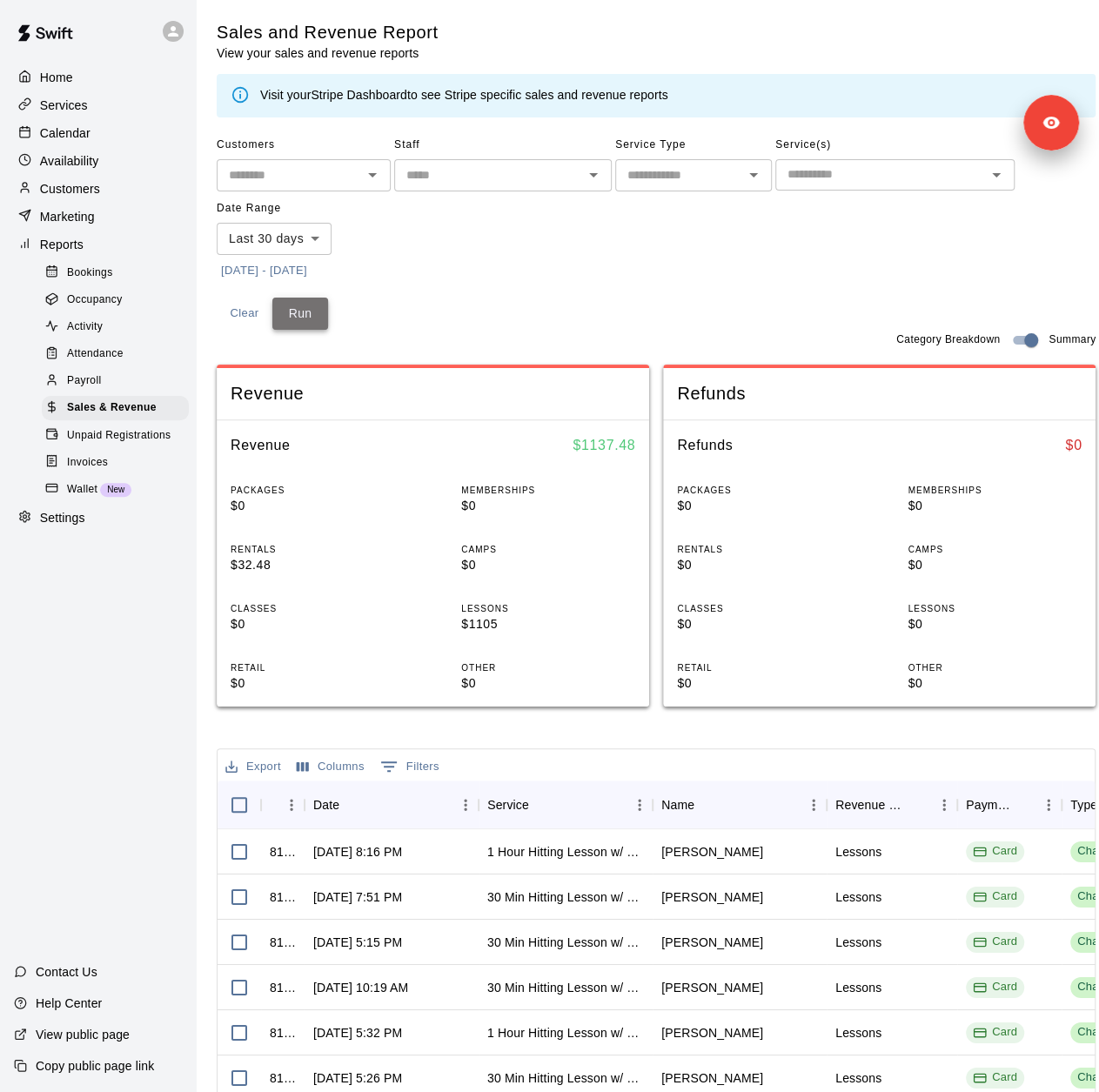
click at [297, 319] on button "Run" at bounding box center [300, 313] width 55 height 33
drag, startPoint x: 561, startPoint y: 446, endPoint x: 638, endPoint y: 443, distance: 77.1
click at [638, 443] on div "Revenue $ 1137.48" at bounding box center [432, 445] width 432 height 50
copy h6 "$ 1137.48"
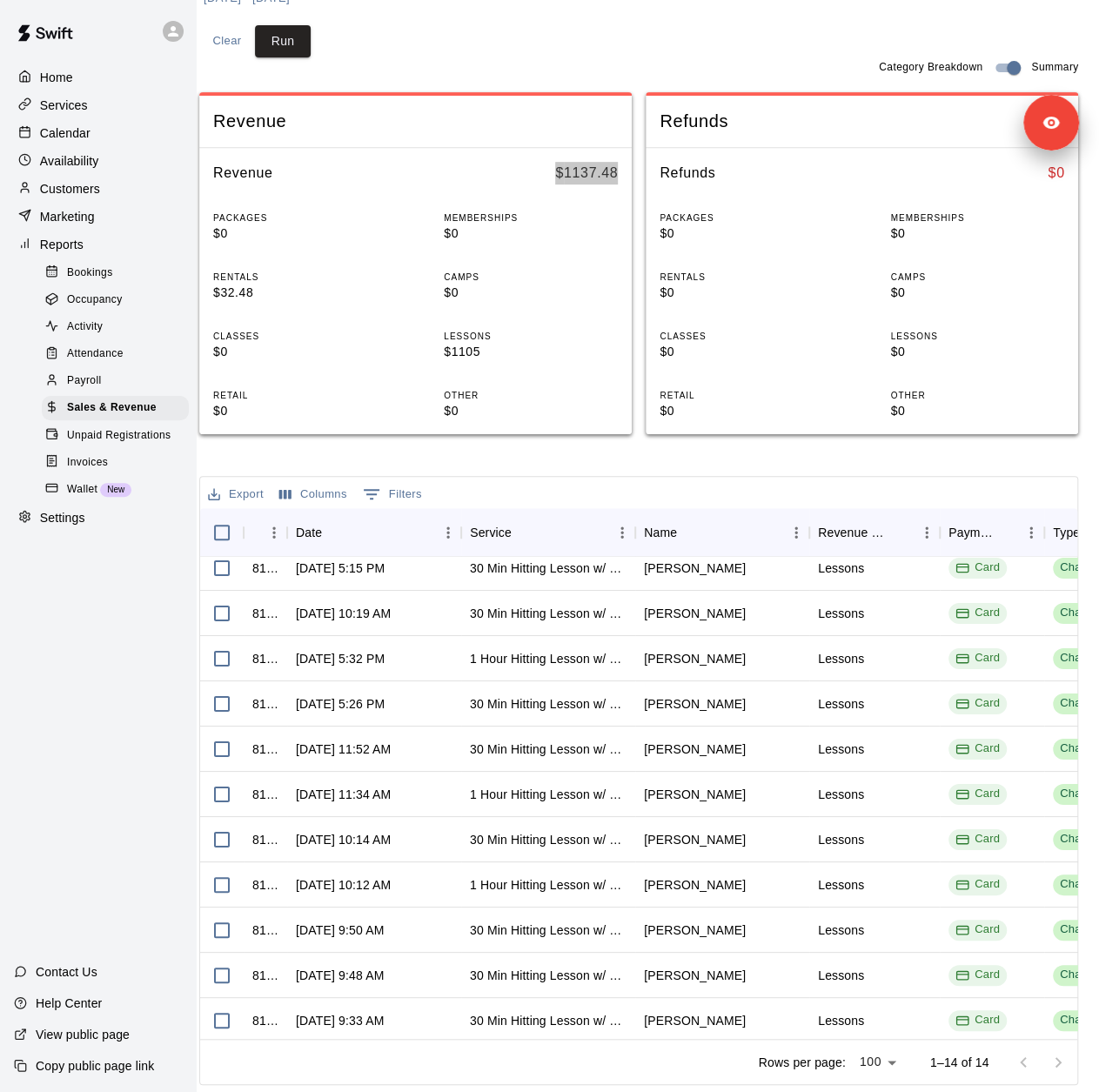
scroll to position [164, 0]
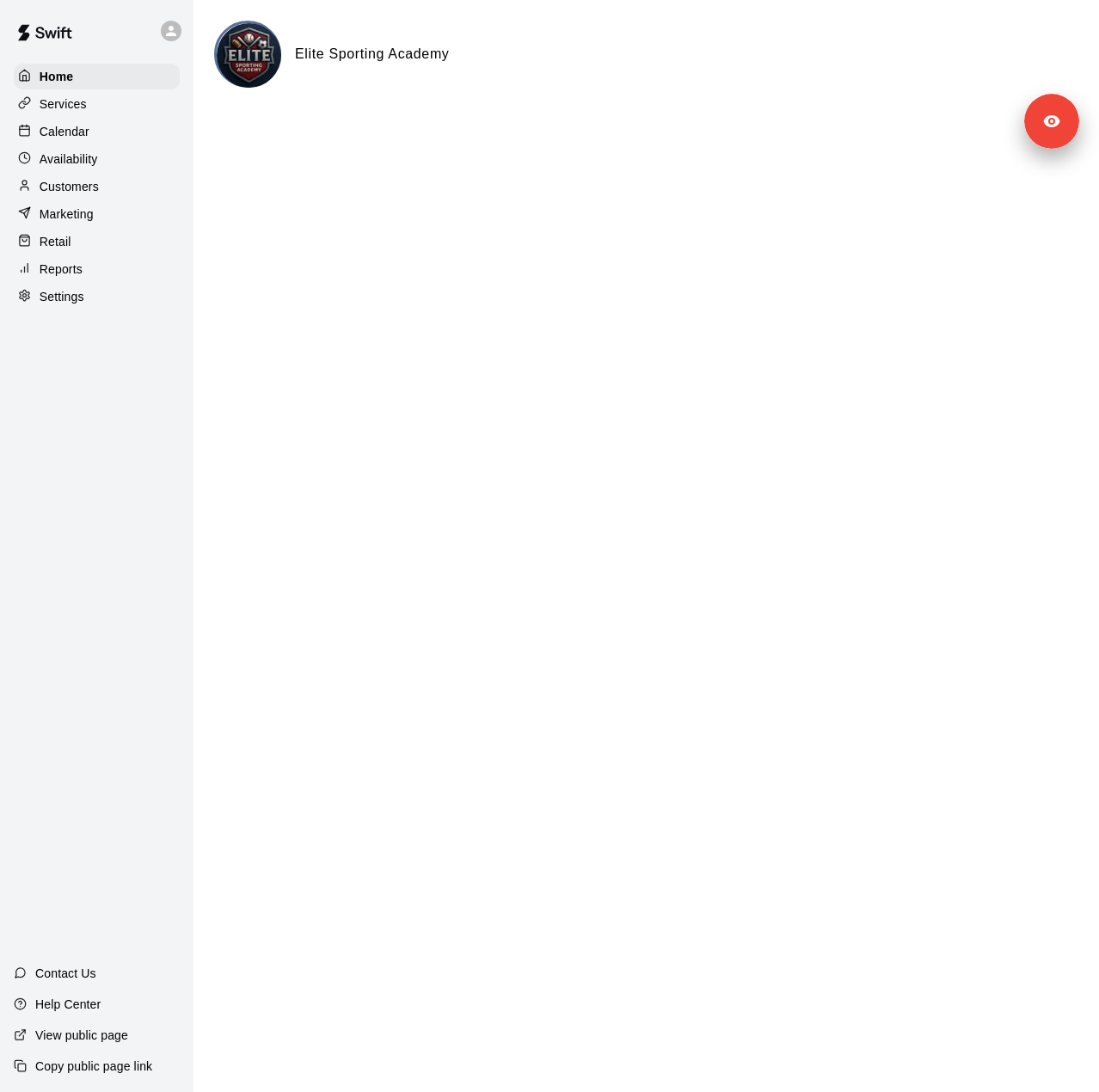
click at [105, 109] on div "Services" at bounding box center [97, 103] width 166 height 25
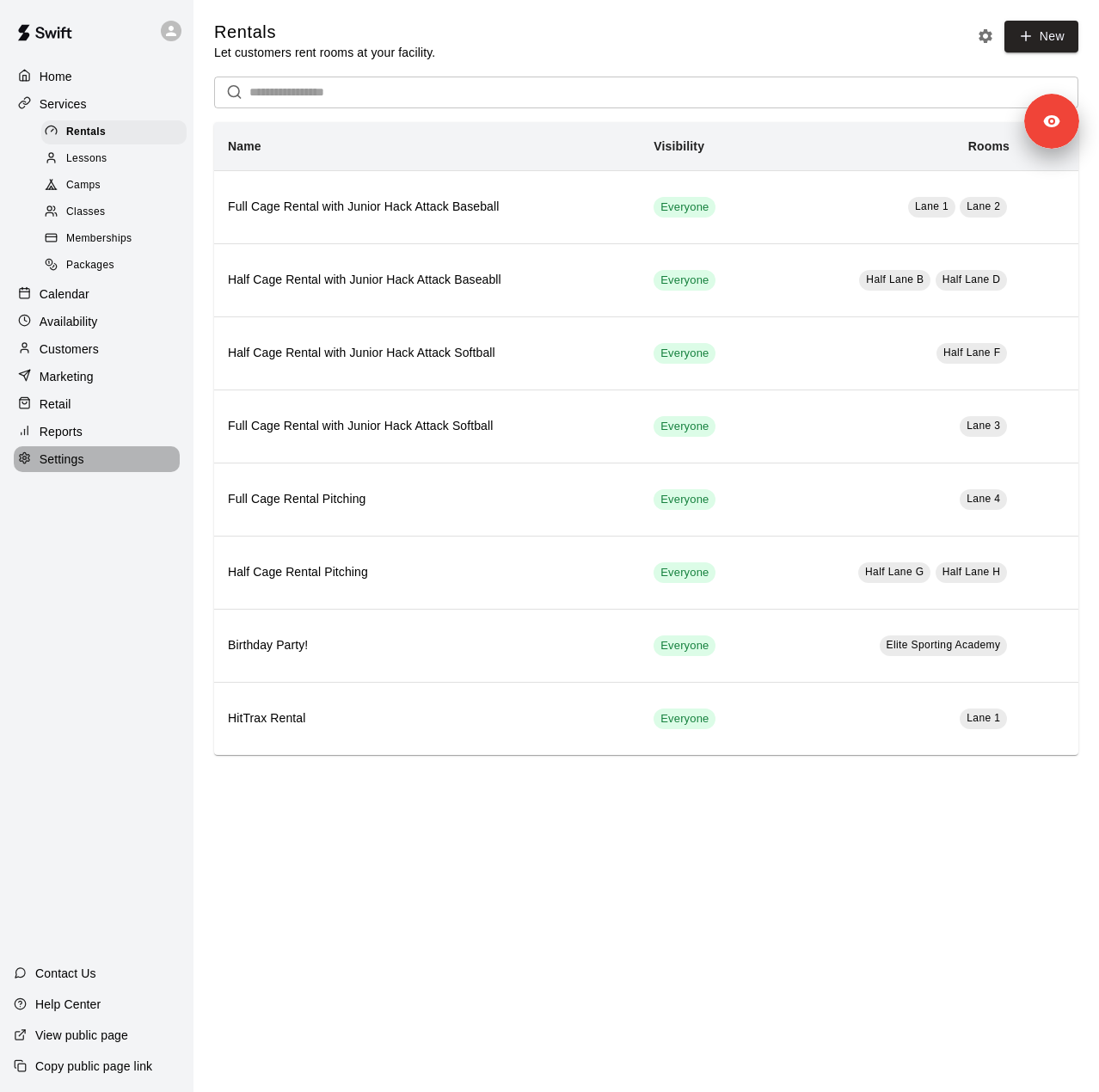
click at [88, 471] on div "Settings" at bounding box center [97, 459] width 166 height 25
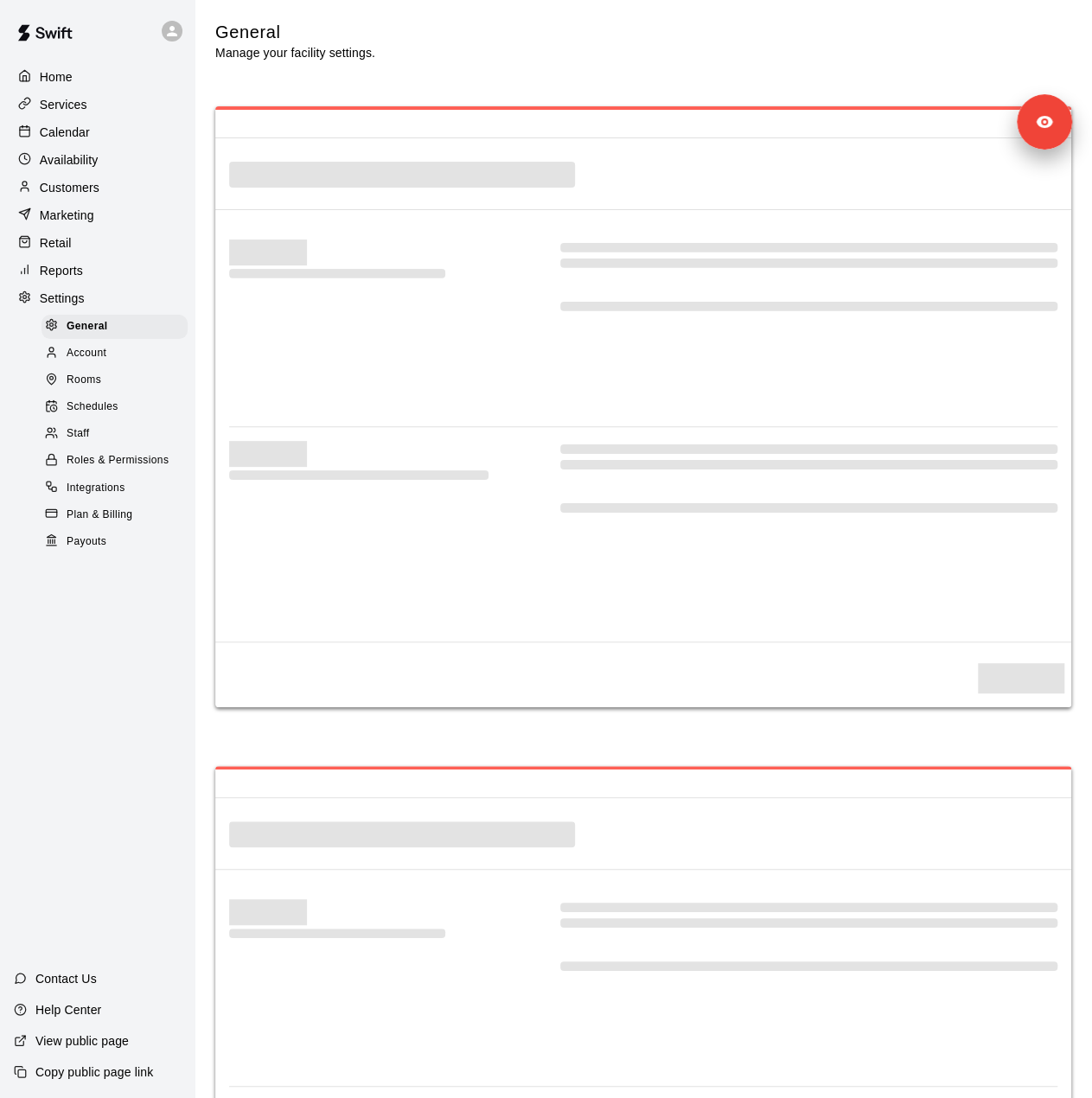
select select "**"
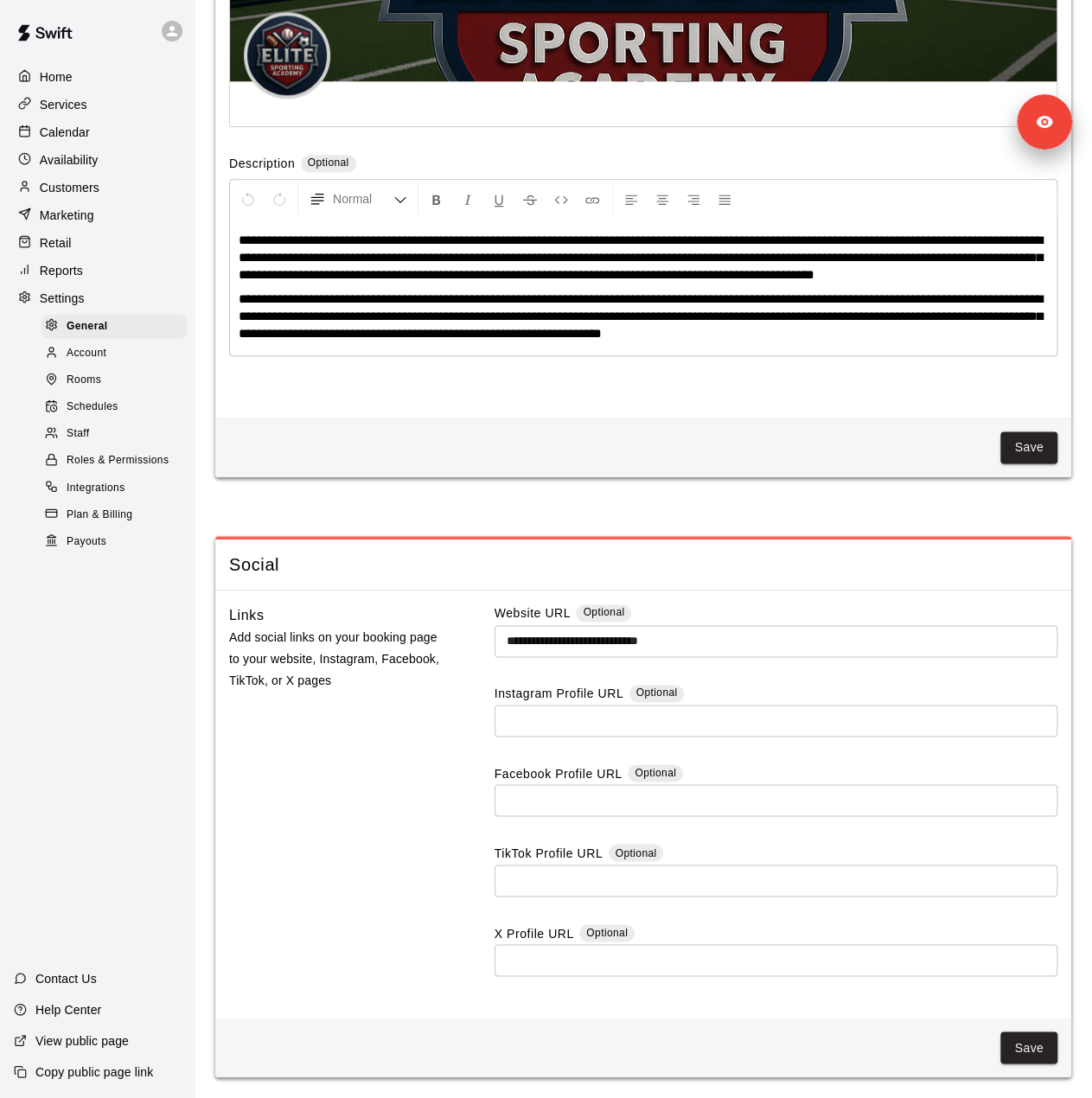
scroll to position [4191, 0]
click at [132, 446] on div "Staff" at bounding box center [114, 434] width 146 height 25
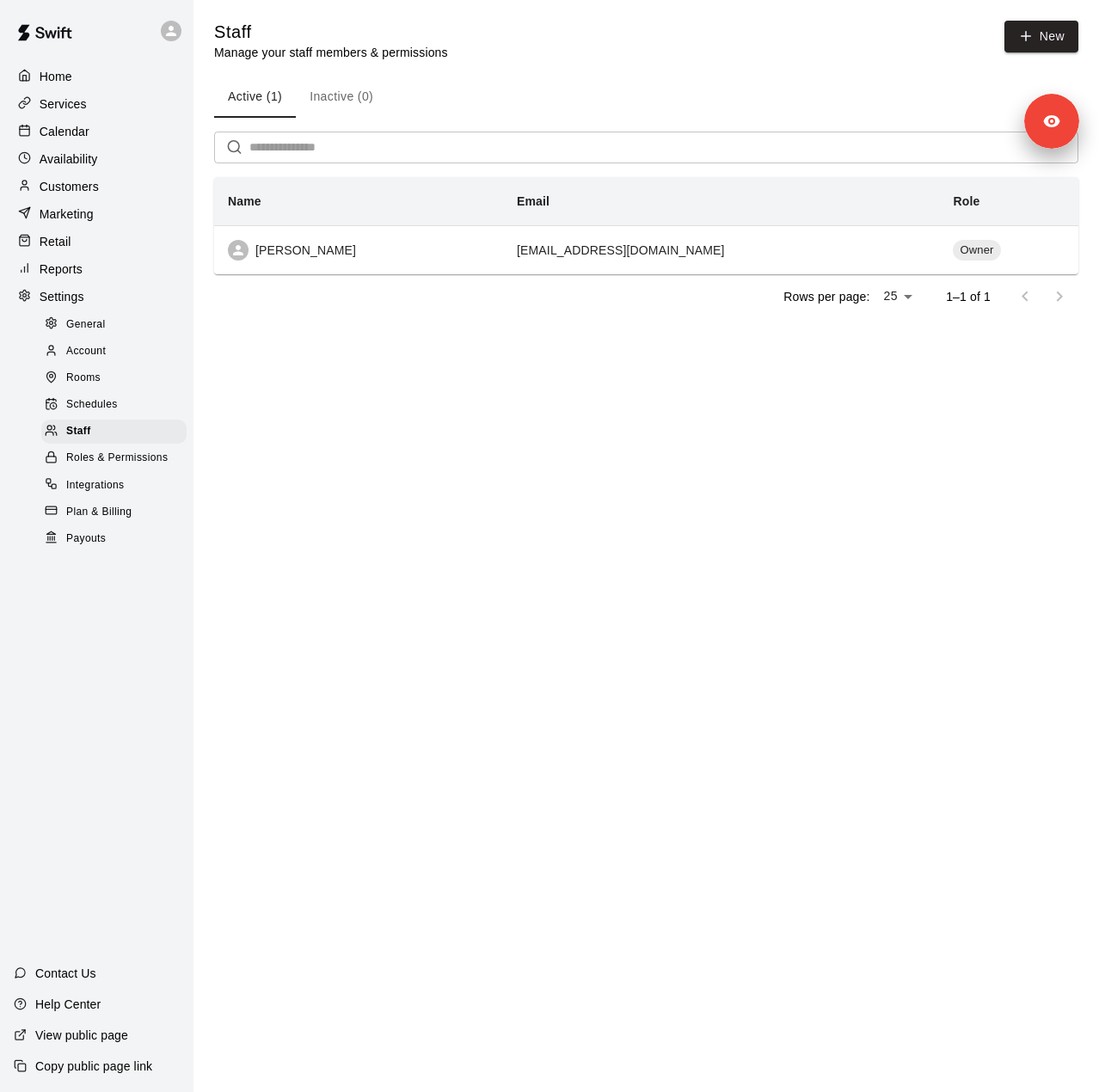
click at [116, 337] on div "General" at bounding box center [113, 325] width 145 height 24
select select "**"
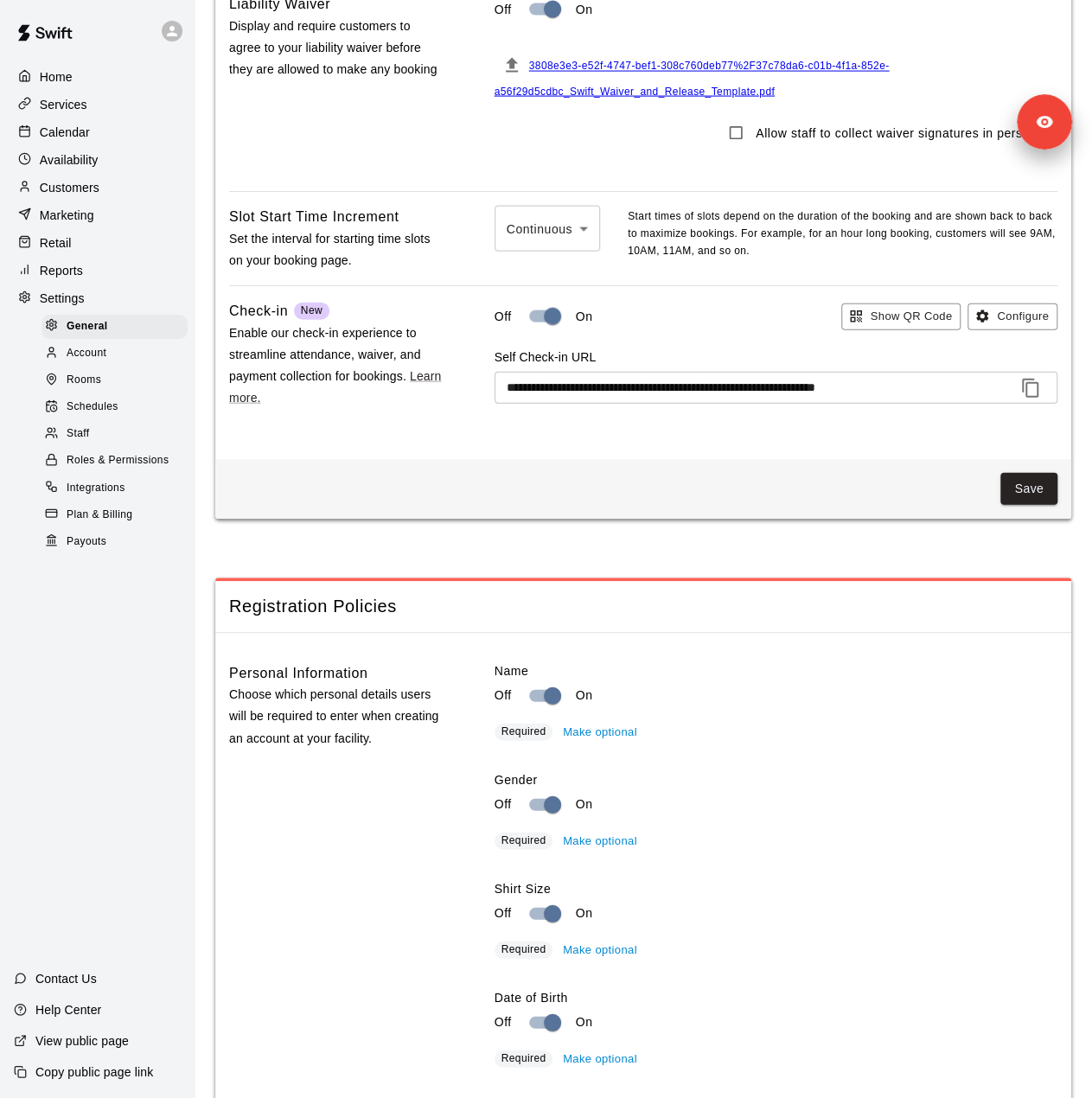
scroll to position [1612, 0]
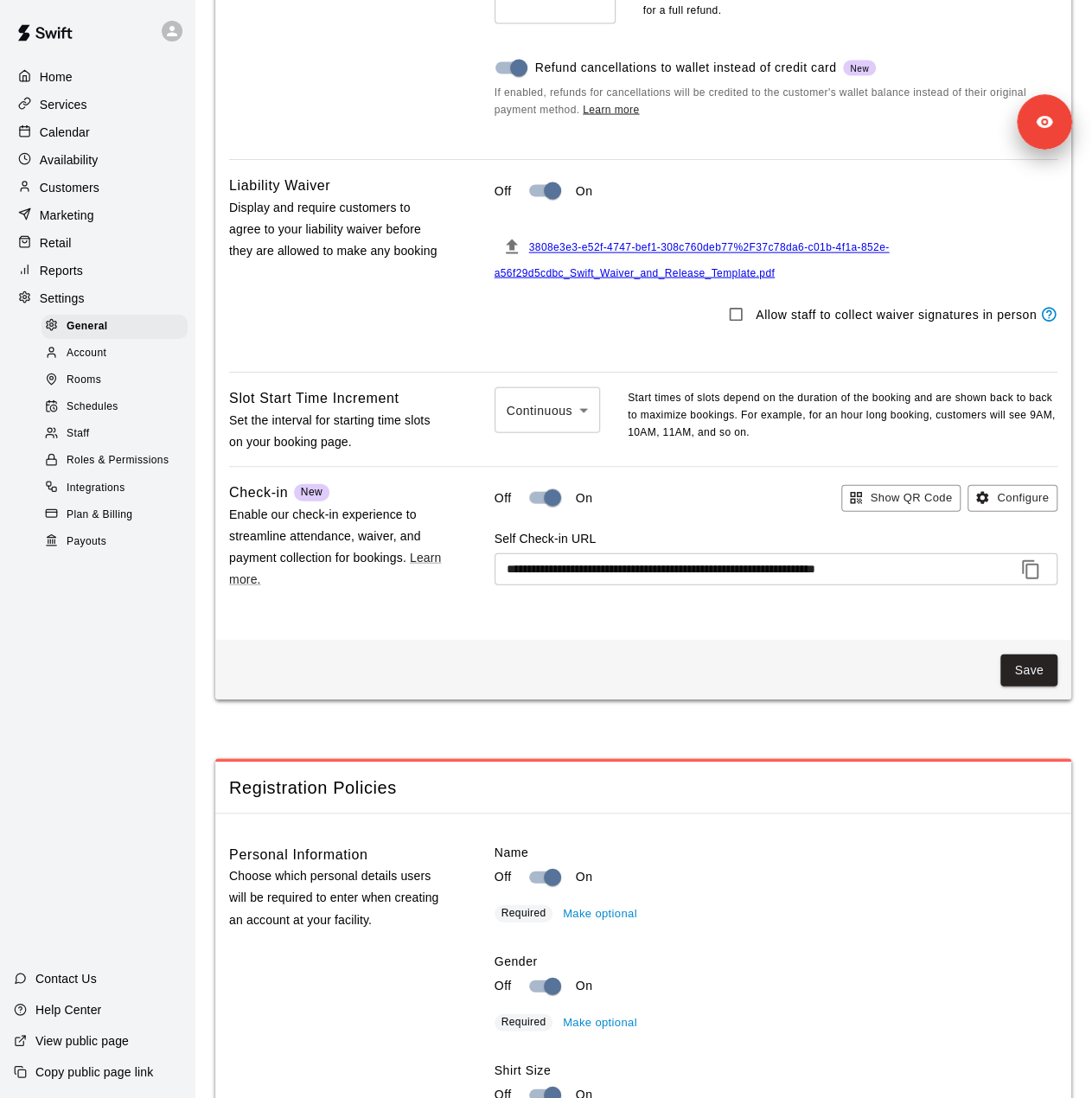
click at [81, 280] on p "Reports" at bounding box center [62, 271] width 43 height 18
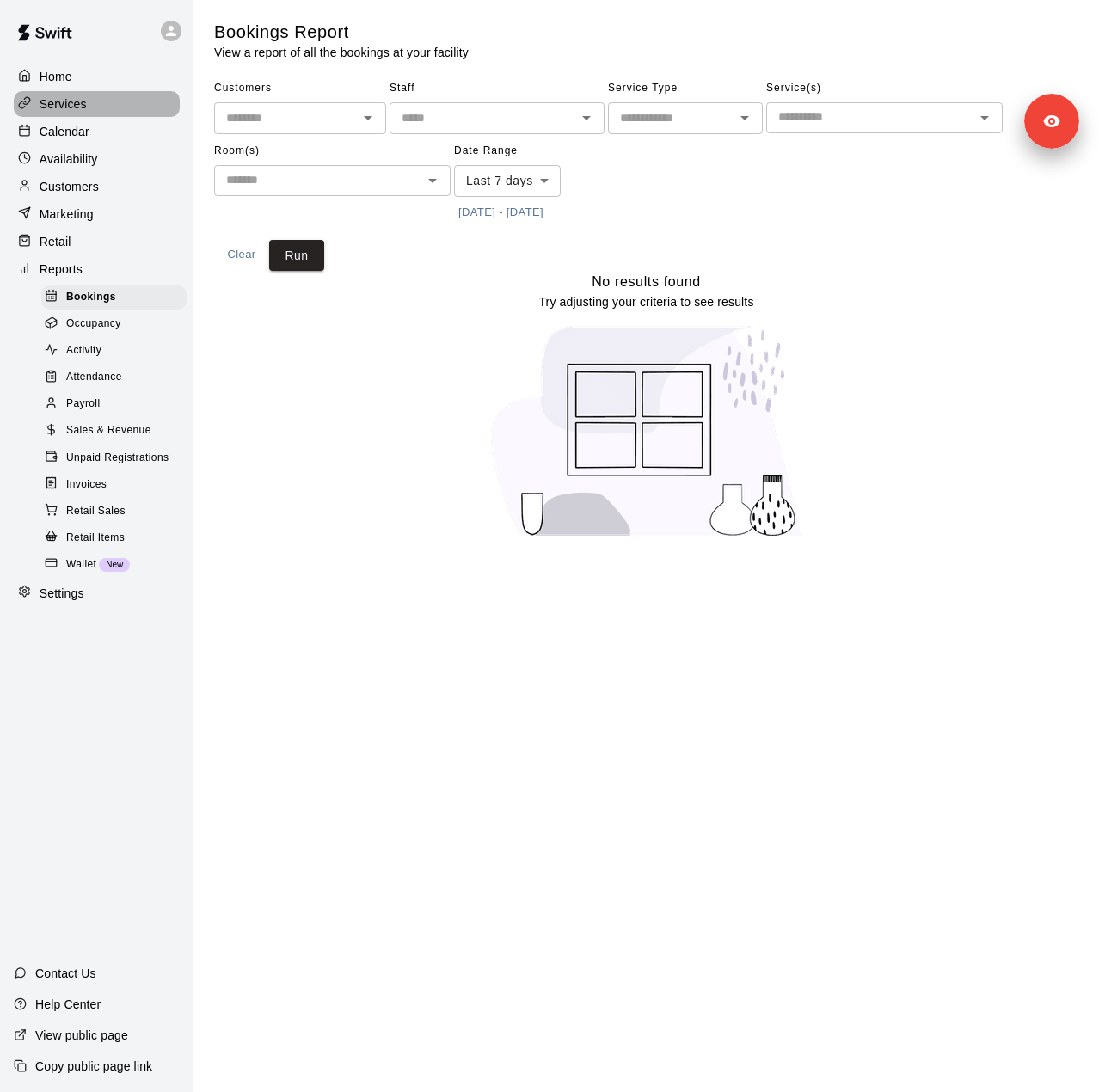
click at [63, 108] on p "Services" at bounding box center [63, 104] width 47 height 18
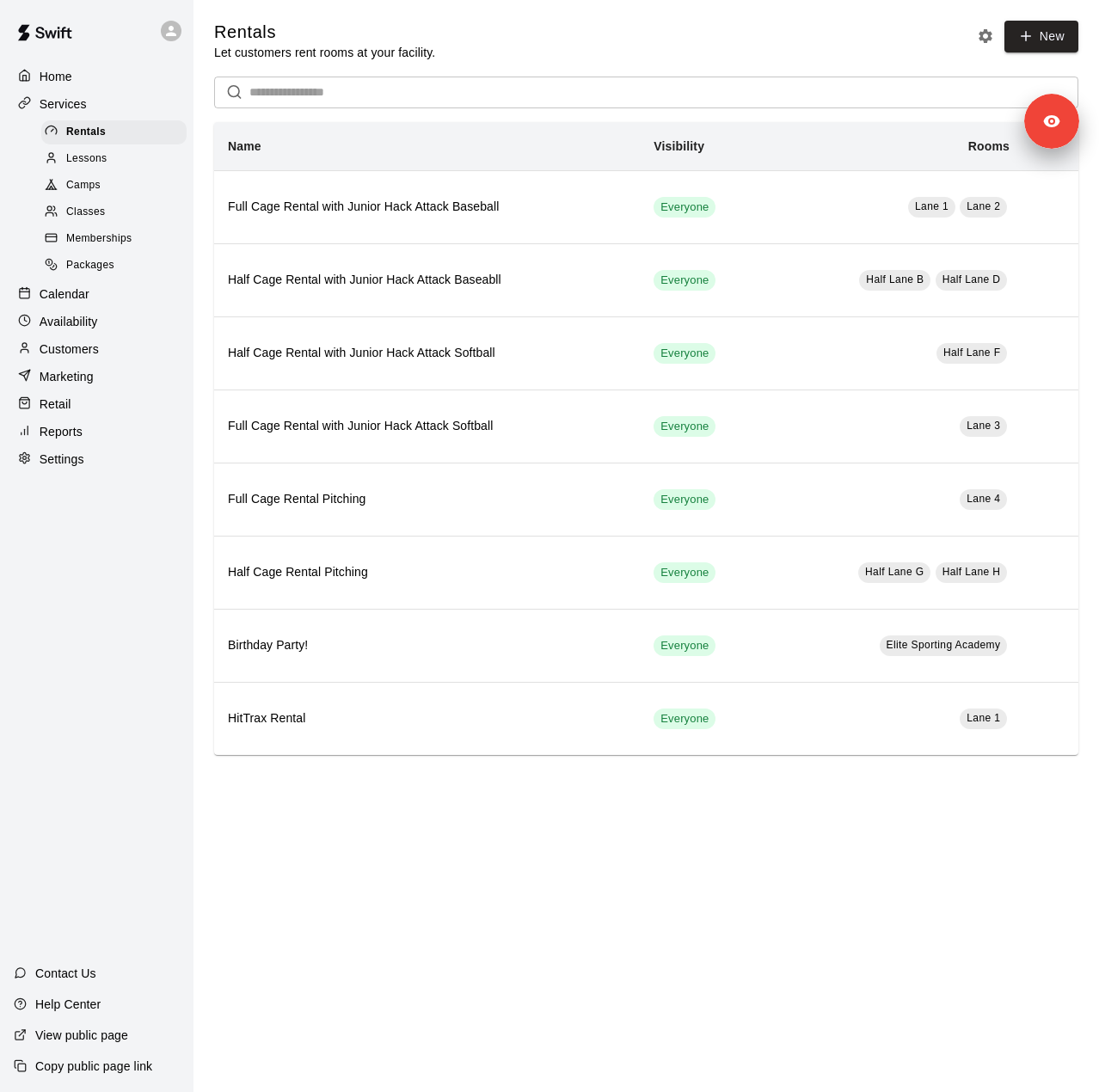
click at [79, 247] on span "Memberships" at bounding box center [99, 239] width 65 height 18
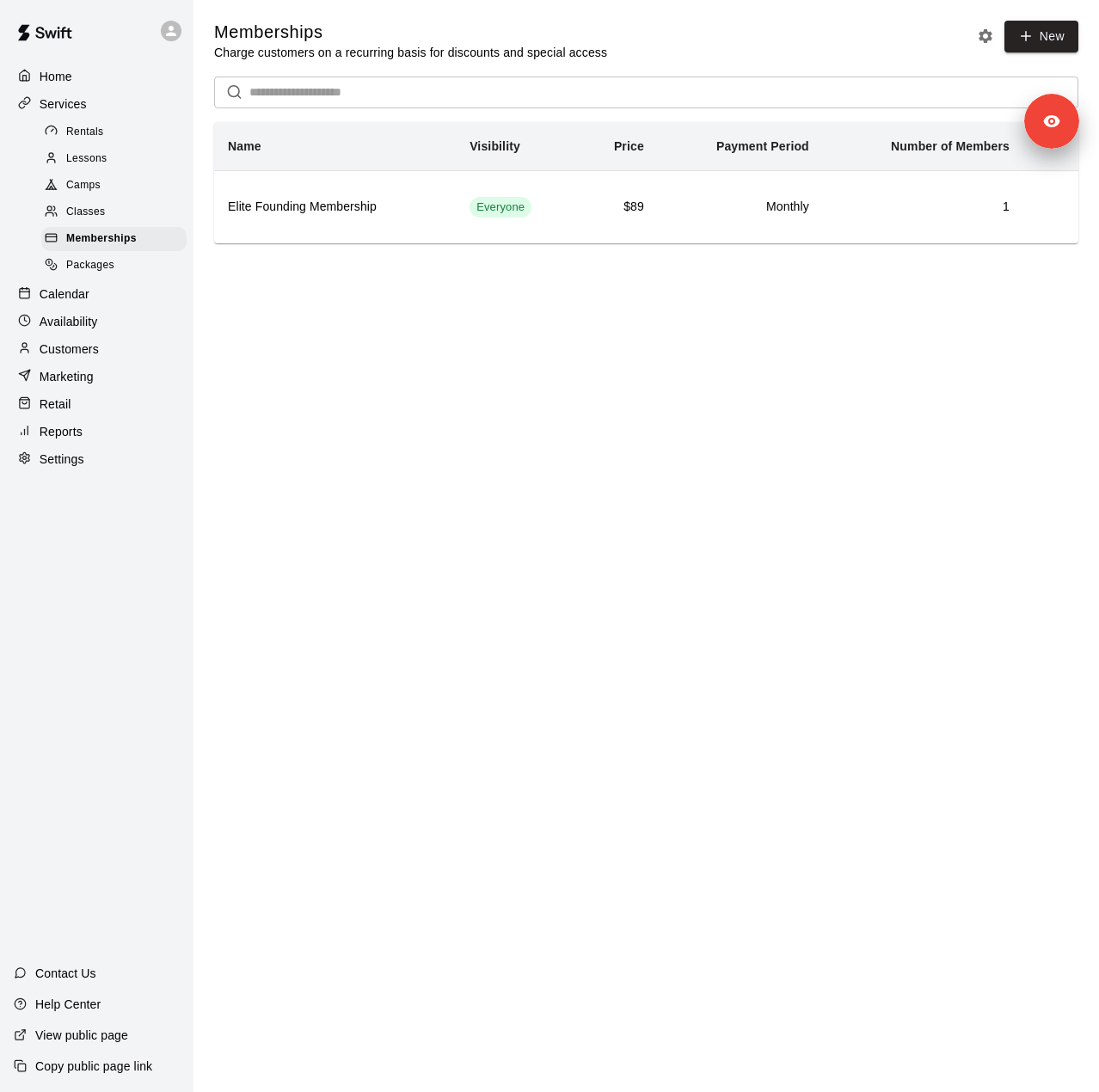
click at [85, 376] on div "Home Services Rentals Lessons Camps Classes Memberships Packages Calendar Avail…" at bounding box center [97, 267] width 193 height 412
click at [83, 358] on p "Customers" at bounding box center [69, 349] width 60 height 18
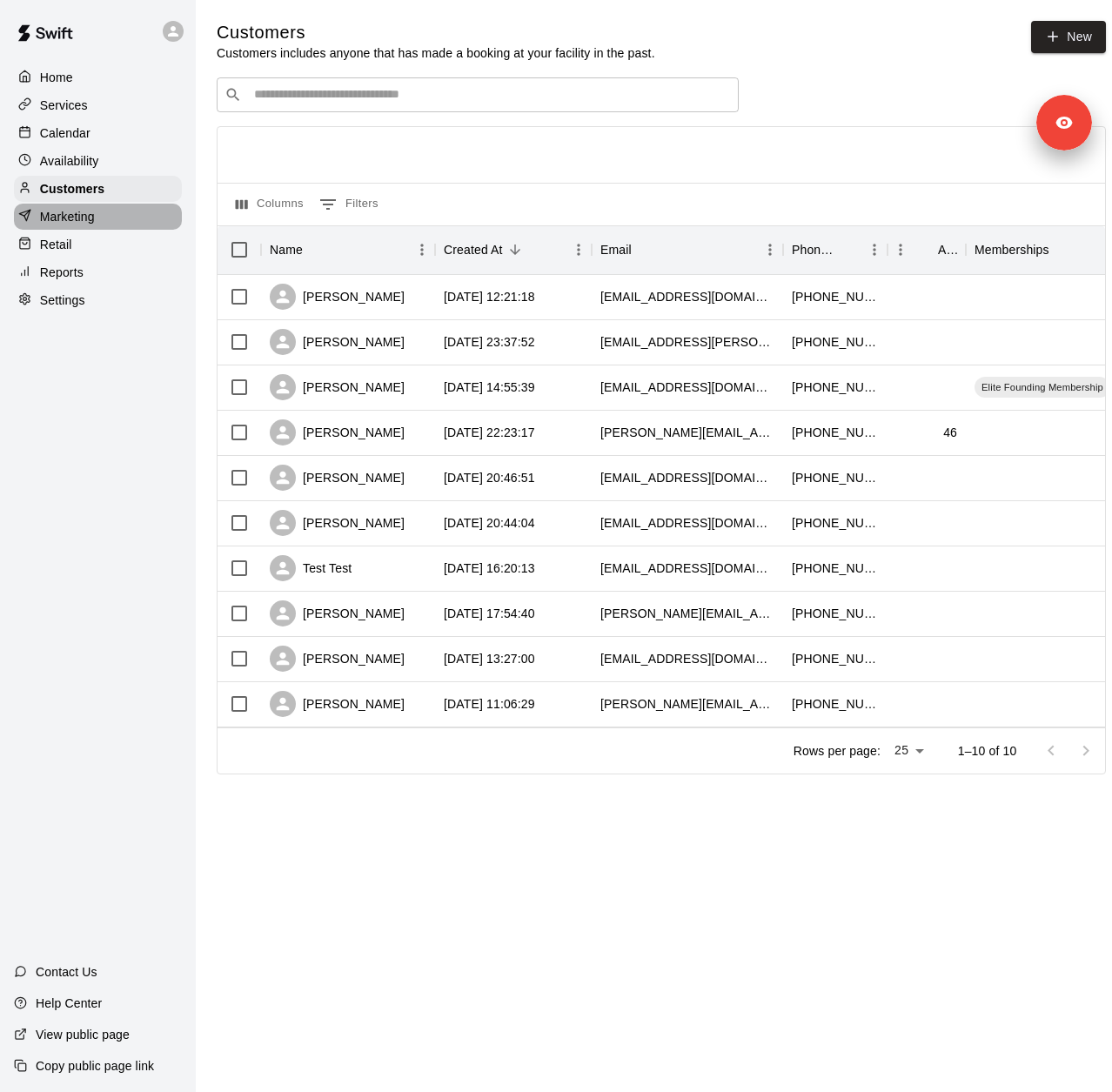
click at [78, 219] on p "Marketing" at bounding box center [68, 217] width 55 height 18
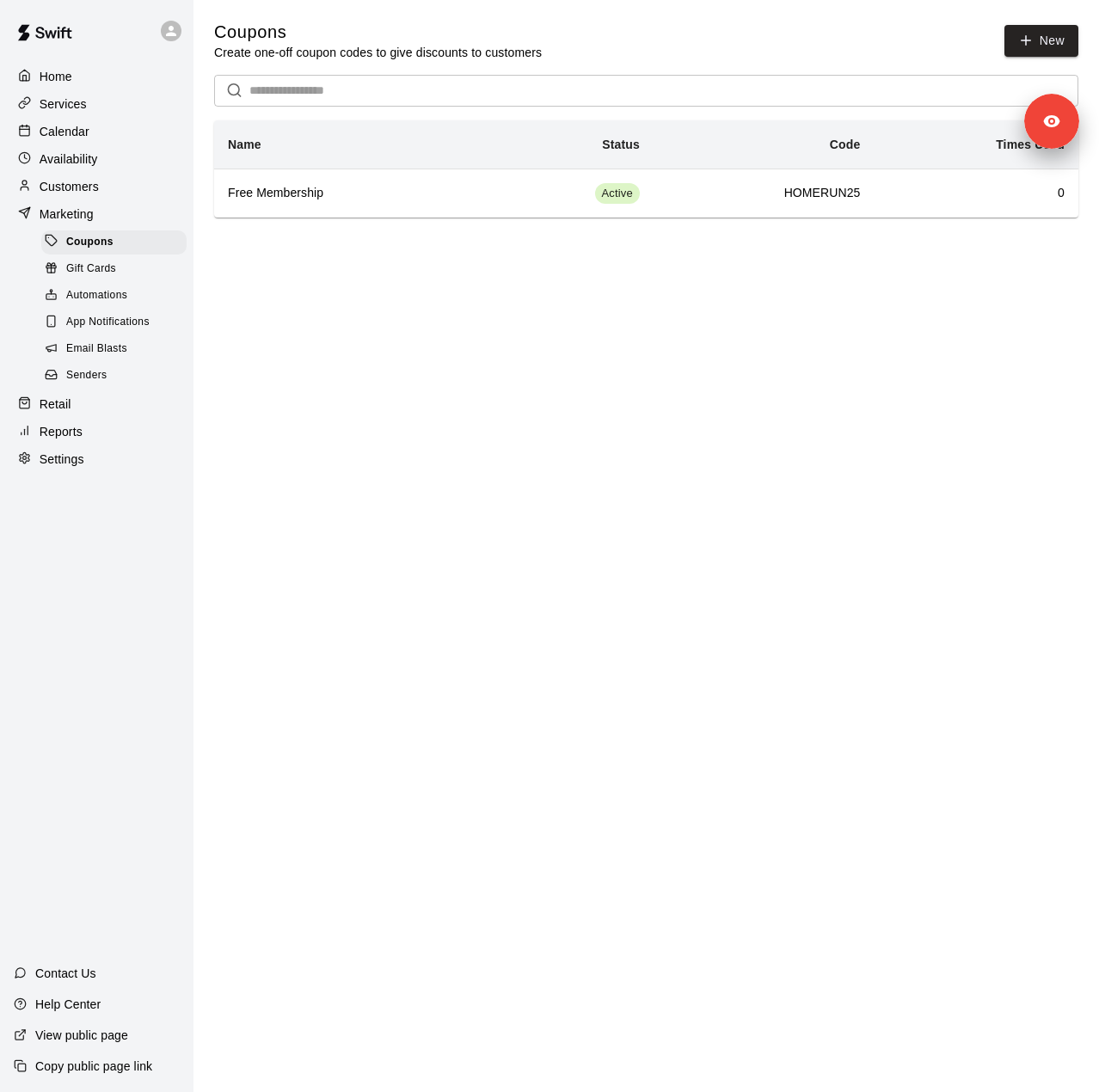
click at [83, 387] on div "Senders" at bounding box center [113, 376] width 145 height 24
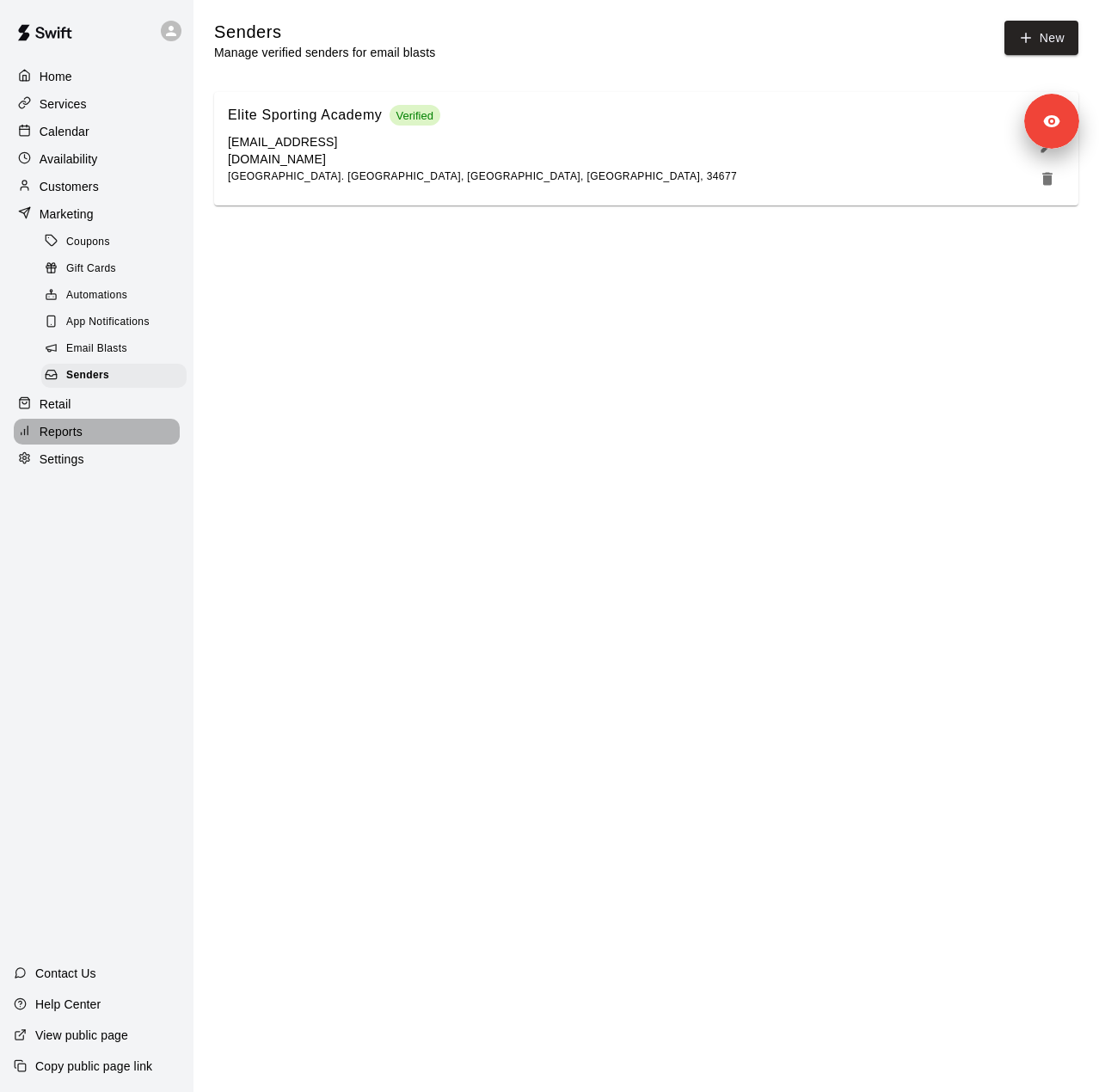
click at [93, 445] on div "Reports" at bounding box center [97, 431] width 166 height 25
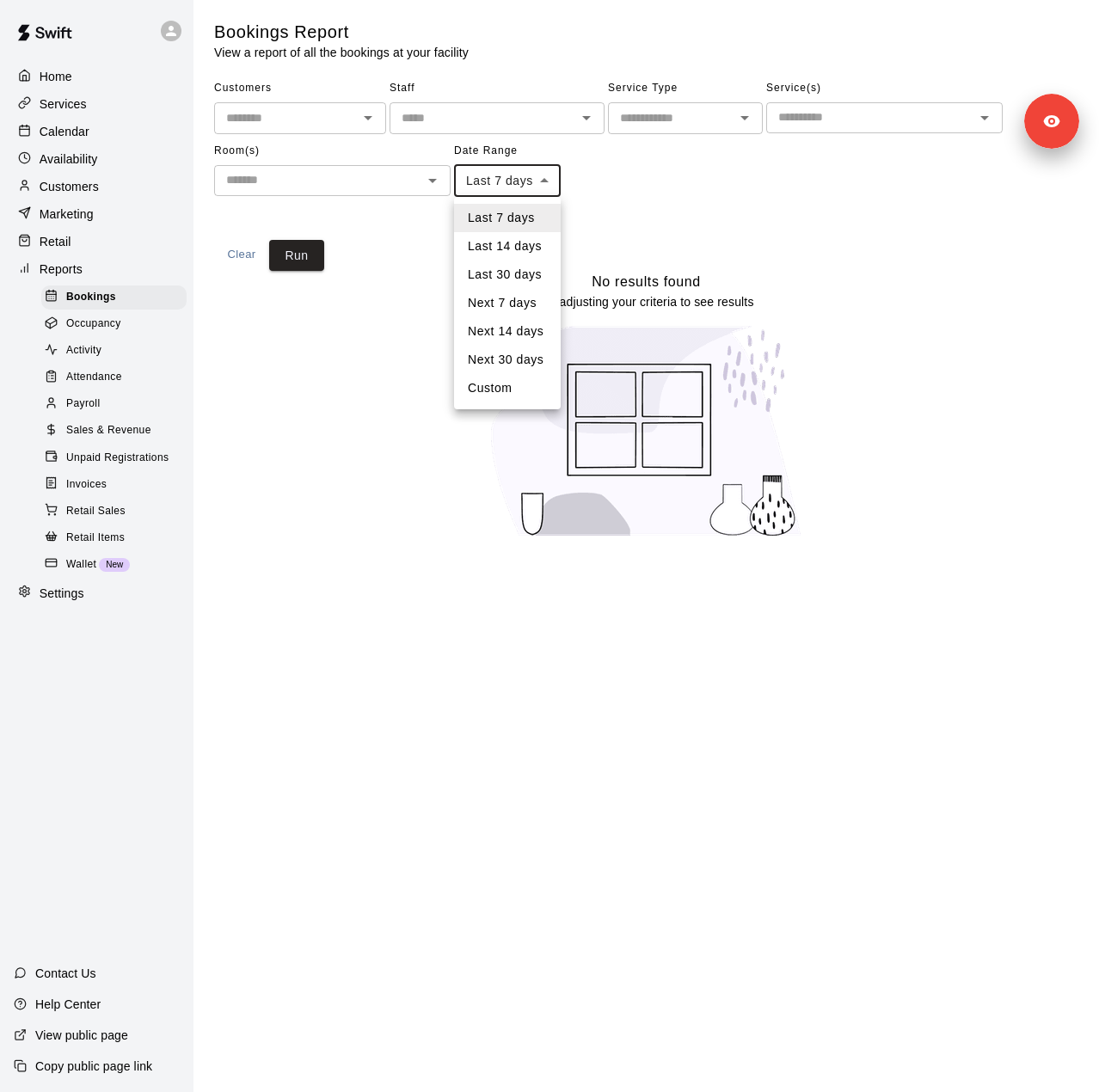
click at [544, 184] on body "Home Services Calendar Availability Customers Marketing Retail Reports Bookings…" at bounding box center [550, 279] width 1099 height 559
click at [531, 276] on li "Last 30 days" at bounding box center [507, 274] width 106 height 28
type input "*****"
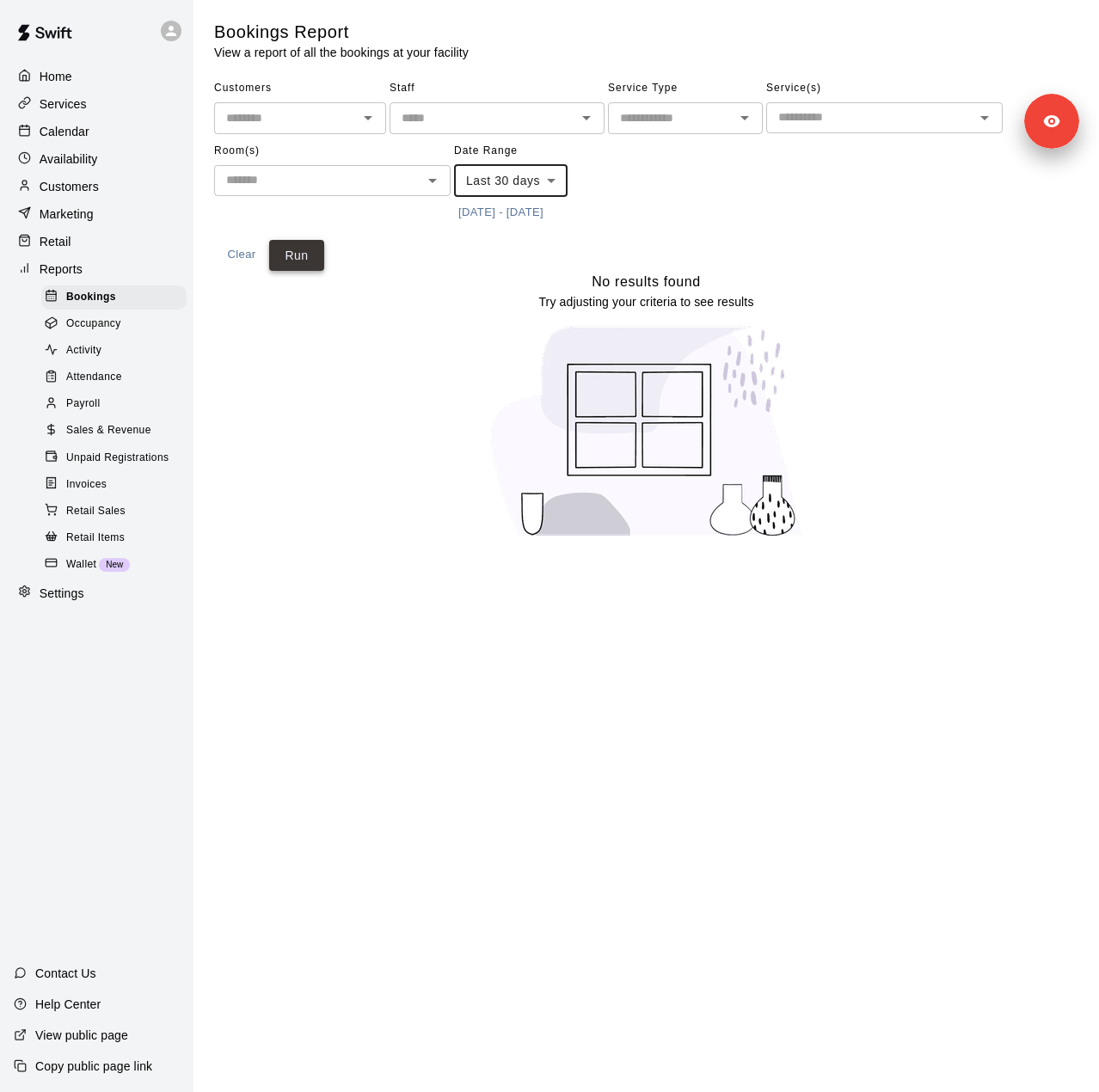
click at [300, 257] on button "Run" at bounding box center [297, 256] width 55 height 32
click at [128, 439] on span "Sales & Revenue" at bounding box center [108, 431] width 85 height 18
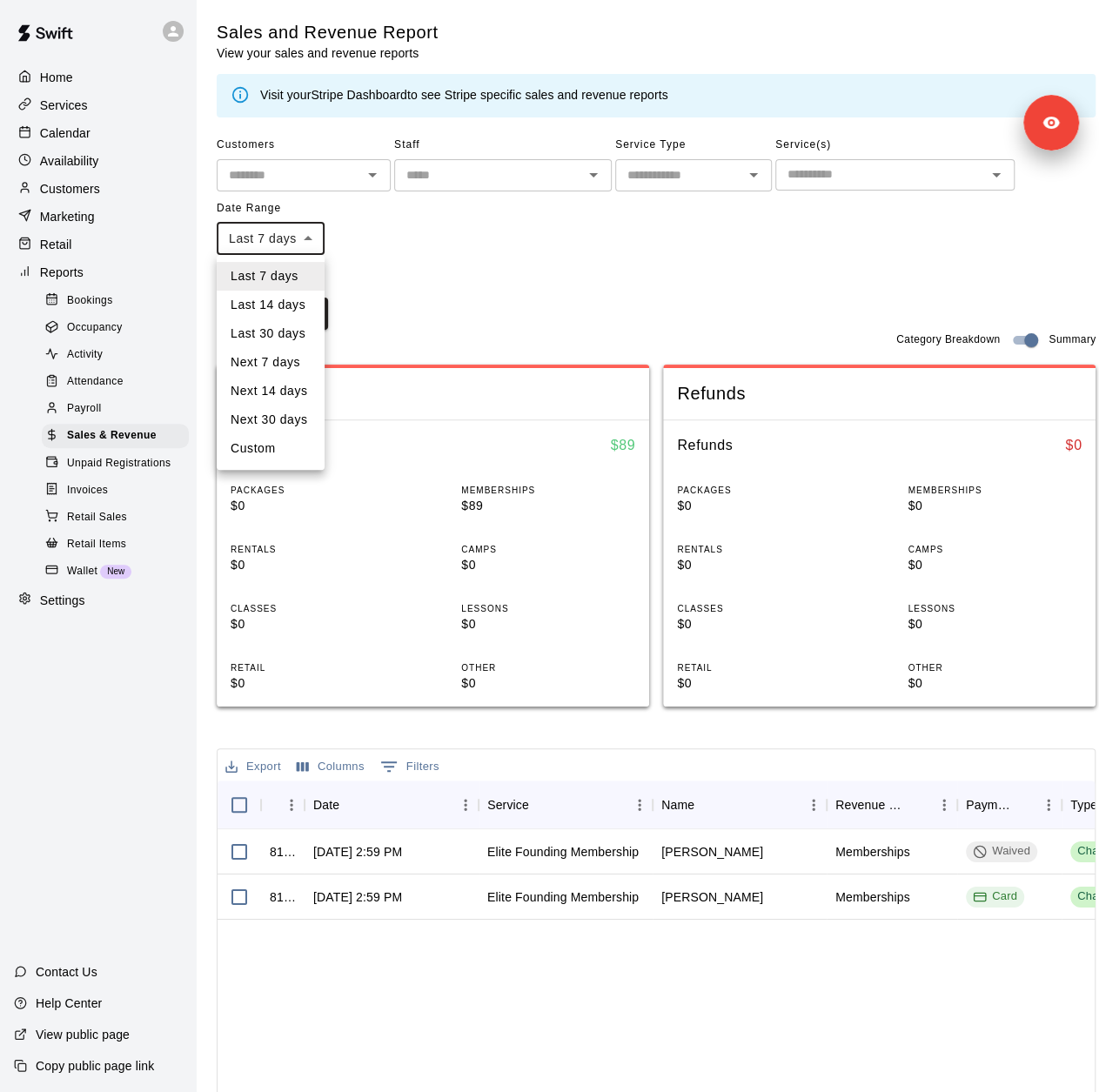
click at [292, 241] on body "Home Services Calendar Availability Customers Marketing Retail Reports Bookings…" at bounding box center [549, 682] width 1099 height 1365
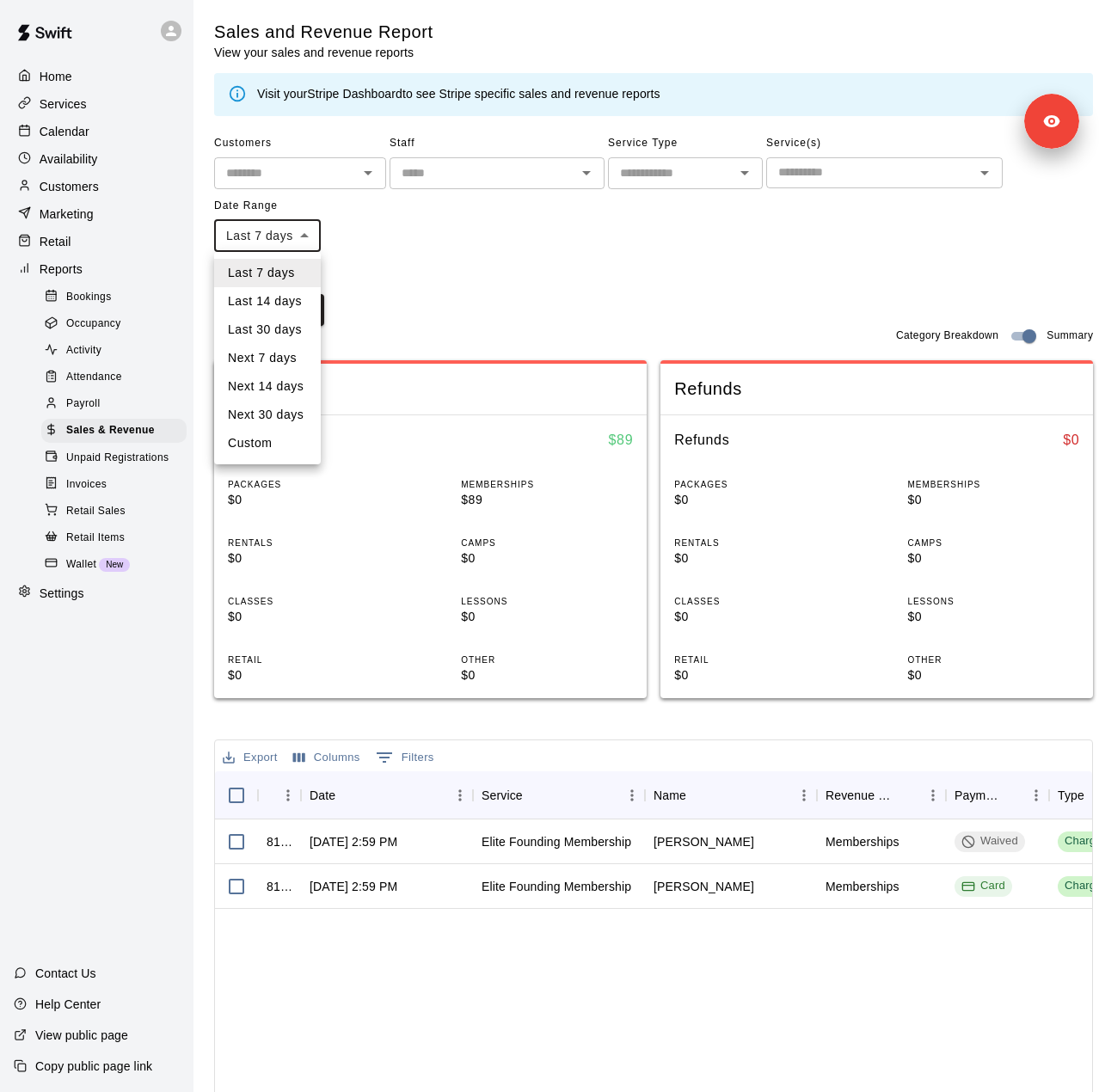
click at [282, 336] on li "Last 30 days" at bounding box center [266, 329] width 106 height 28
type input "*****"
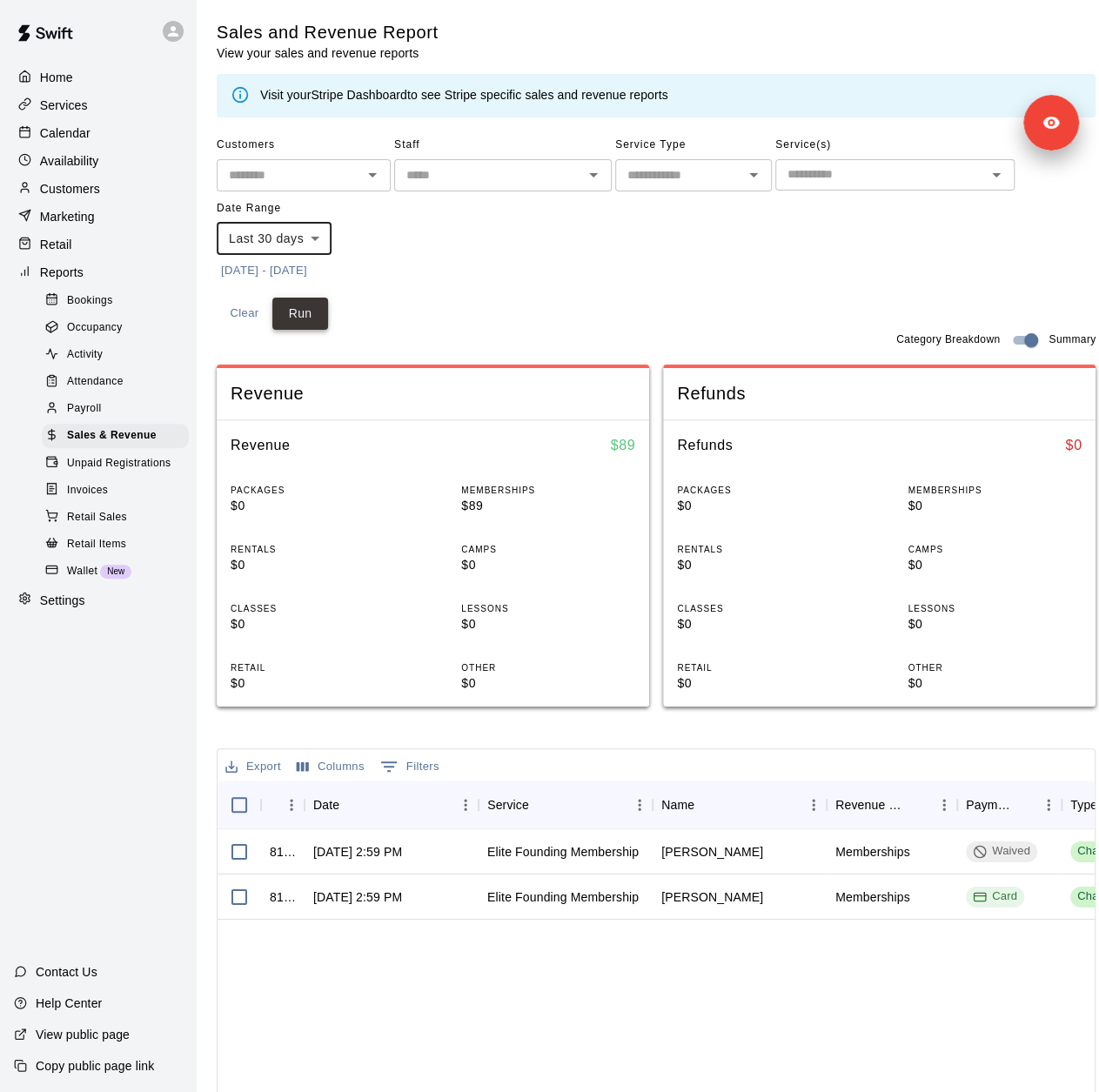
click at [298, 315] on button "Run" at bounding box center [300, 313] width 55 height 33
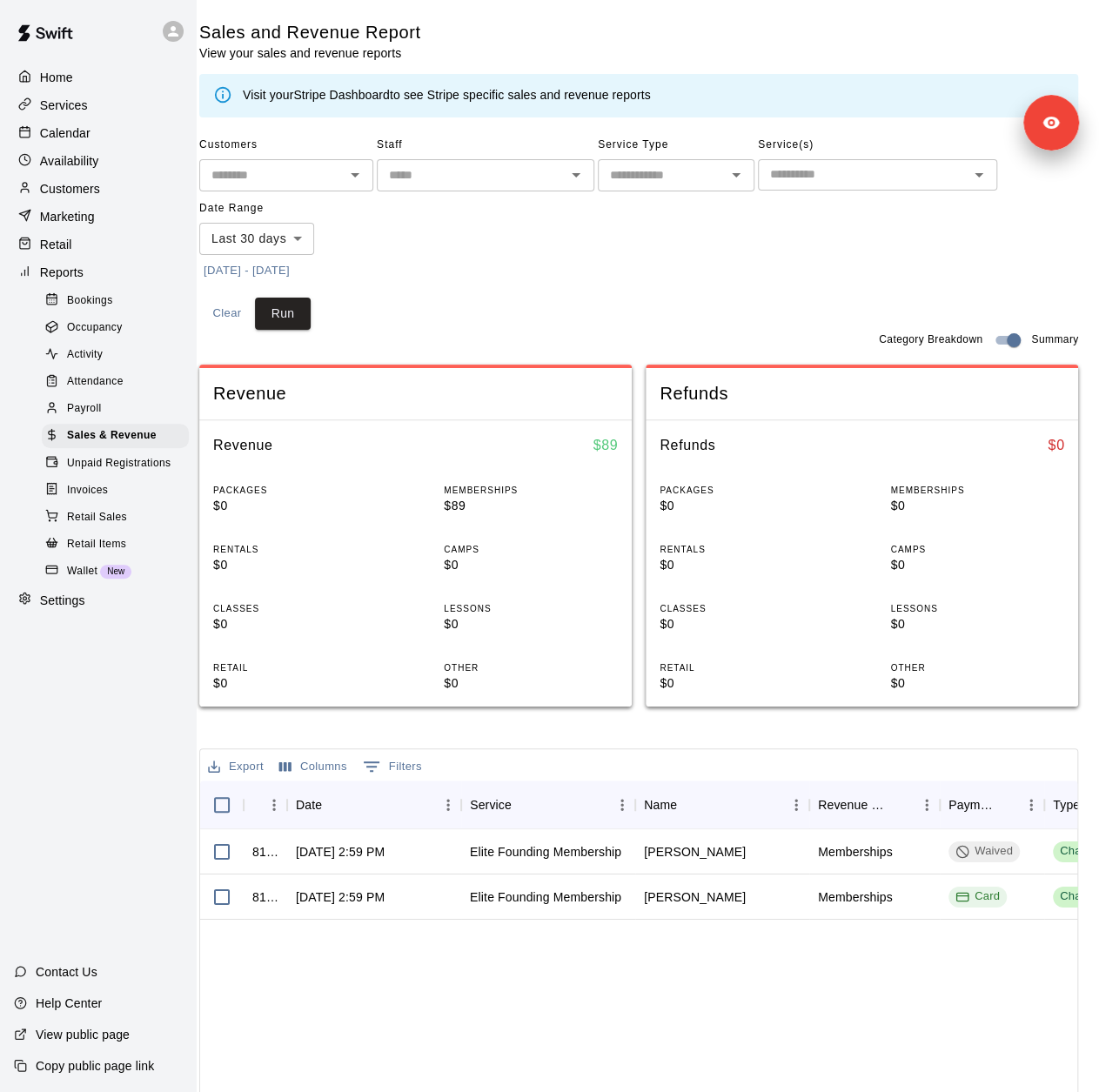
click at [86, 140] on p "Calendar" at bounding box center [65, 133] width 50 height 18
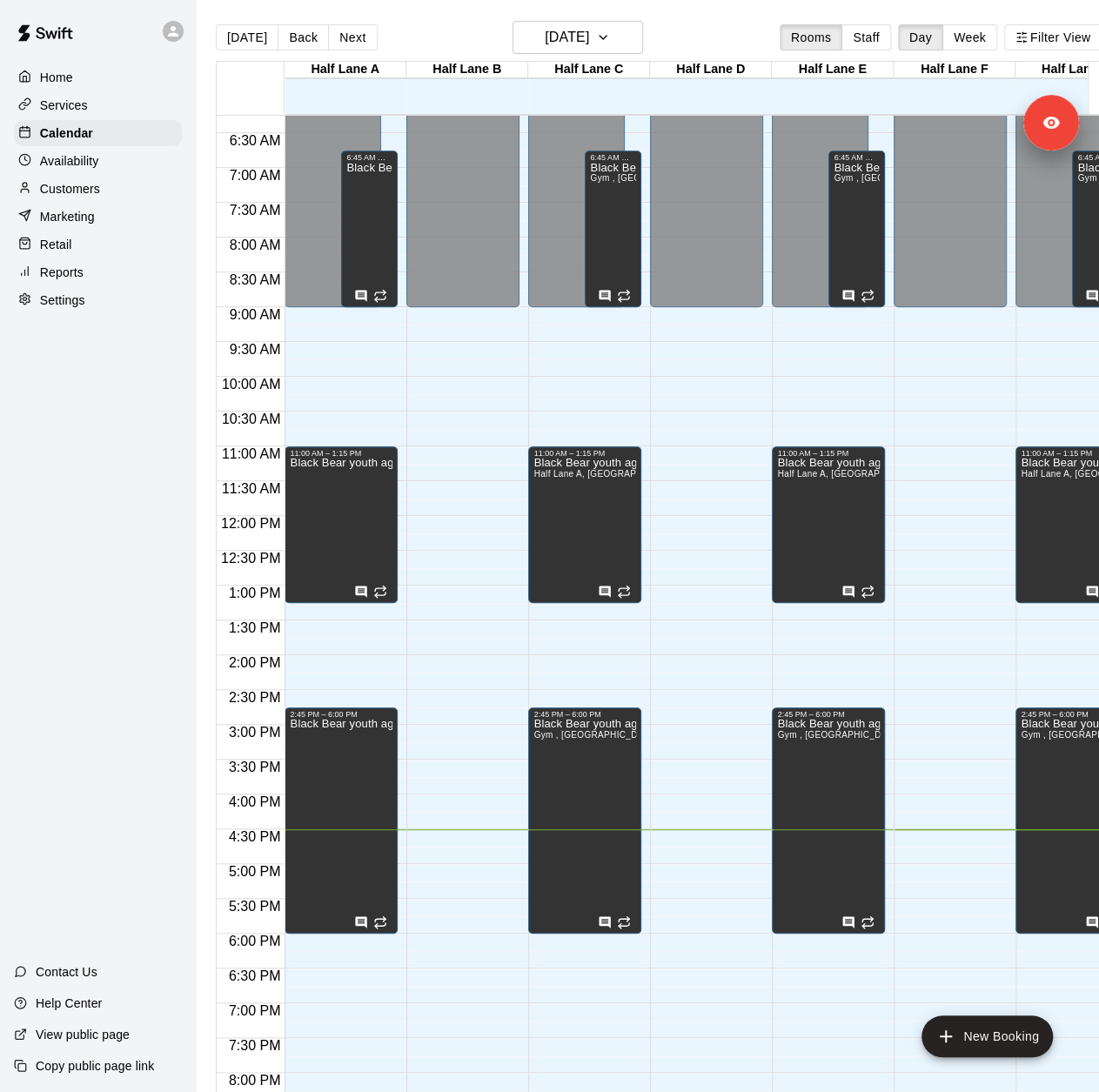
scroll to position [0, 34]
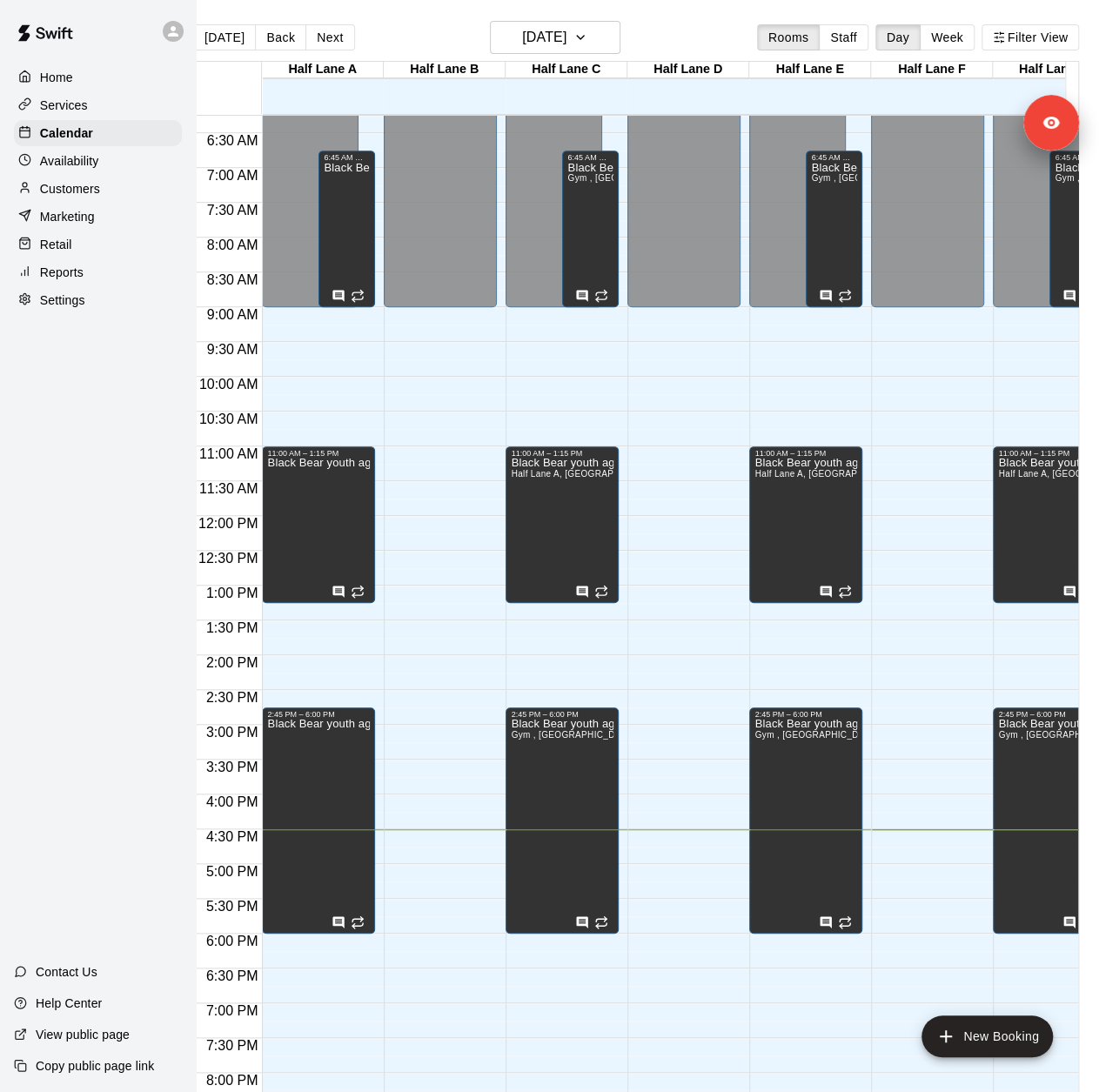
click at [90, 1046] on div "View public page" at bounding box center [71, 1035] width 143 height 32
